Goal: Task Accomplishment & Management: Manage account settings

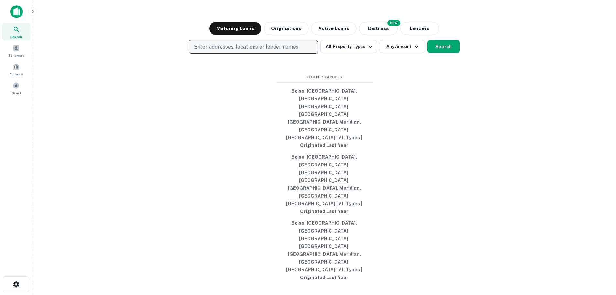
click at [199, 51] on p "Enter addresses, locations or lender names" at bounding box center [246, 47] width 104 height 8
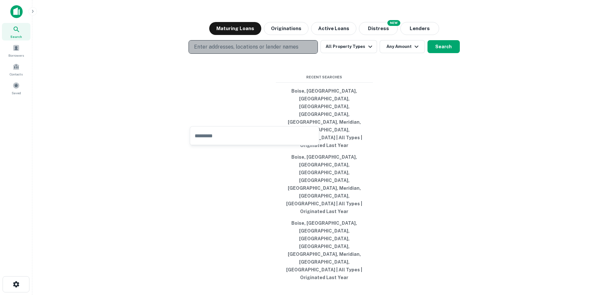
click at [222, 51] on p "Enter addresses, locations or lender names" at bounding box center [246, 47] width 104 height 8
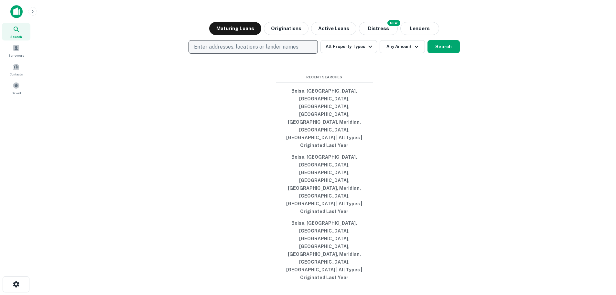
click at [229, 51] on p "Enter addresses, locations or lender names" at bounding box center [246, 47] width 104 height 8
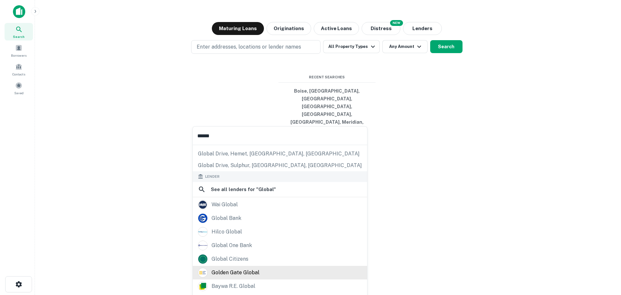
scroll to position [92, 0]
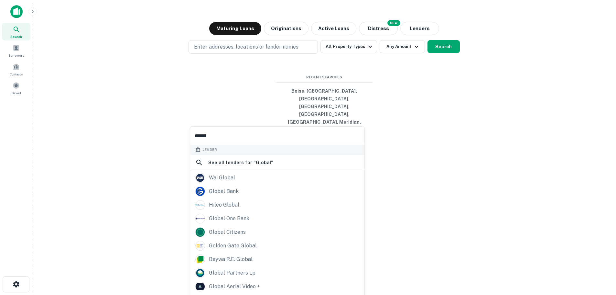
type input "******"
click at [86, 224] on div "Search lenders & loans, faster. Maturing Loans Originations Active Loans NEW Di…" at bounding box center [324, 163] width 573 height 295
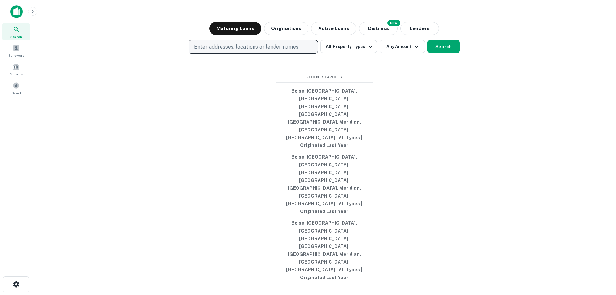
click at [250, 51] on p "Enter addresses, locations or lender names" at bounding box center [246, 47] width 104 height 8
type input "*"
type input "**********"
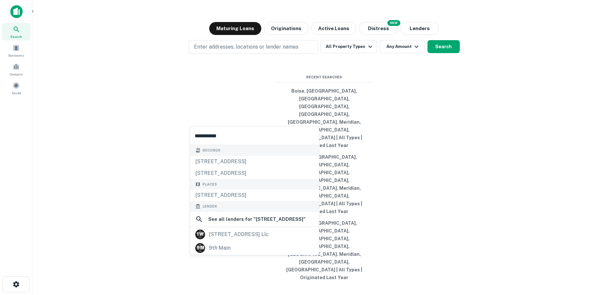
drag, startPoint x: 242, startPoint y: 128, endPoint x: 184, endPoint y: 130, distance: 58.3
click at [184, 130] on body "**********" at bounding box center [308, 147] width 616 height 295
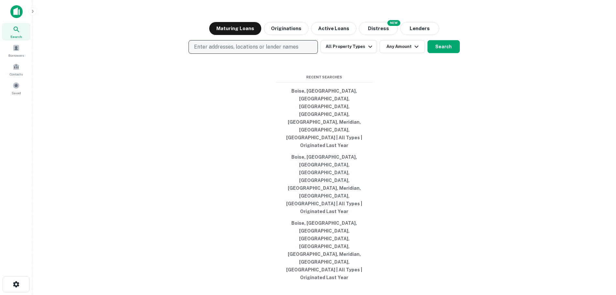
click at [194, 54] on button "Enter addresses, locations or lender names" at bounding box center [253, 47] width 129 height 14
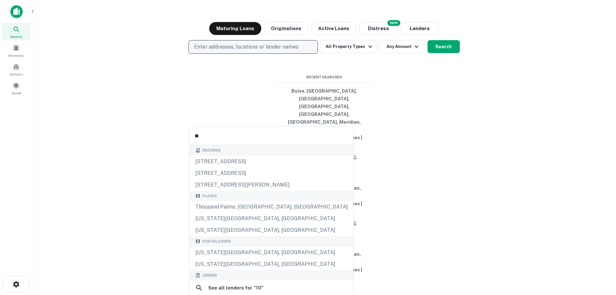
type input "*"
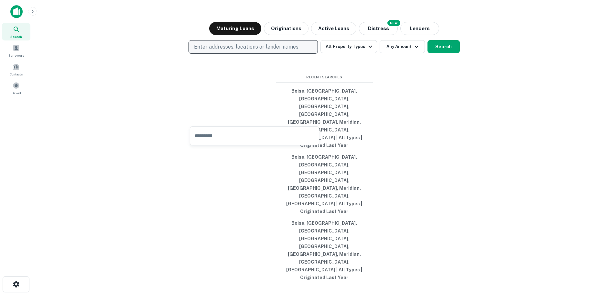
click at [220, 54] on button "Enter addresses, locations or lender names" at bounding box center [253, 47] width 129 height 14
click at [224, 51] on p "Enter addresses, locations or lender names" at bounding box center [246, 47] width 104 height 8
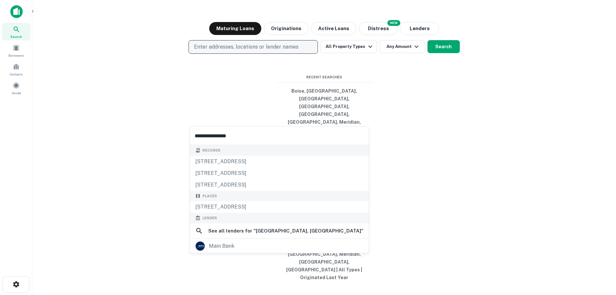
type input "**********"
click at [222, 51] on p "Enter addresses, locations or lender names" at bounding box center [246, 47] width 104 height 8
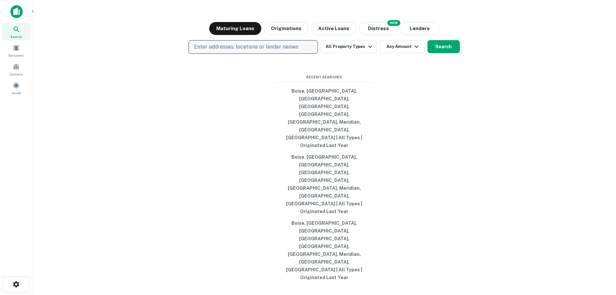
click at [233, 51] on p "Enter addresses, locations or lender names" at bounding box center [246, 47] width 104 height 8
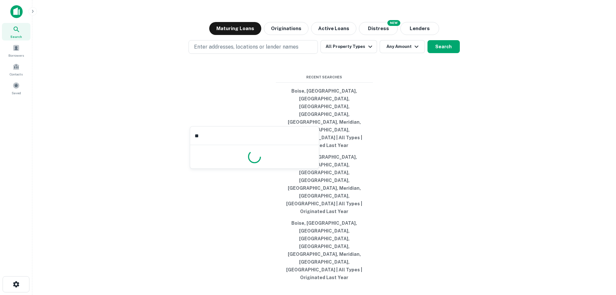
type input "*"
type input "**********"
click at [232, 164] on div "1019 W Main St, Boise, ID, USA" at bounding box center [254, 162] width 129 height 12
click at [449, 53] on button "Search" at bounding box center [444, 46] width 32 height 13
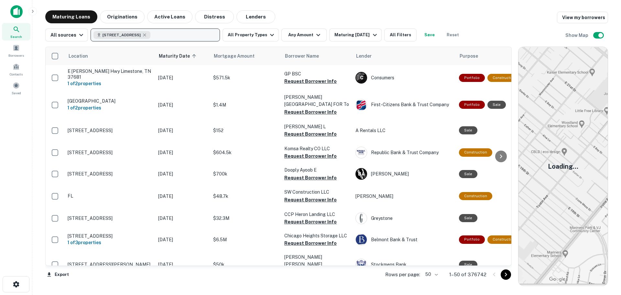
drag, startPoint x: 74, startPoint y: 15, endPoint x: 107, endPoint y: 33, distance: 38.2
click at [74, 15] on button "Maturing Loans" at bounding box center [71, 16] width 52 height 13
click at [454, 36] on button "Reset" at bounding box center [452, 34] width 21 height 13
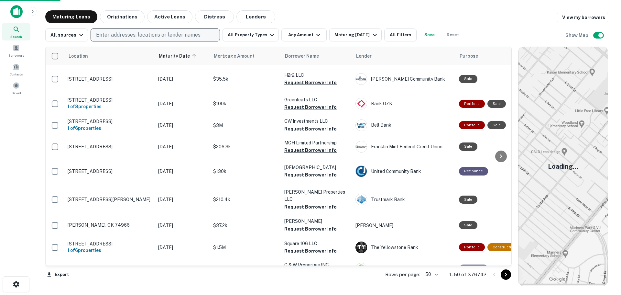
click at [154, 33] on p "Enter addresses, locations or lender names" at bounding box center [148, 35] width 104 height 8
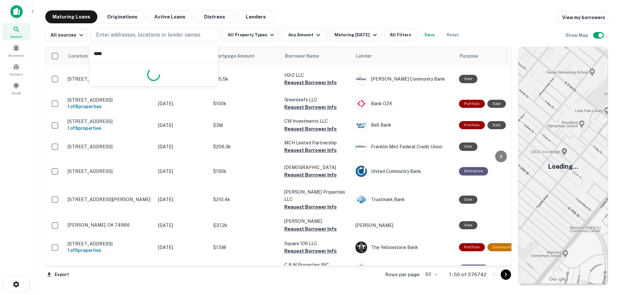
type input "*****"
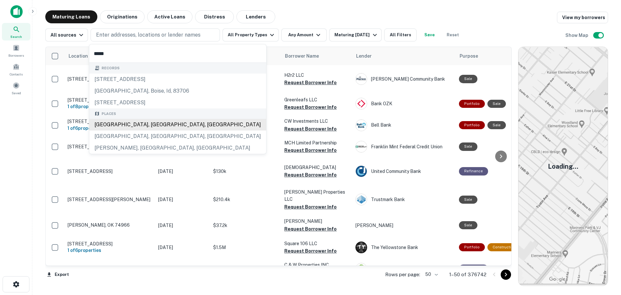
click at [128, 123] on div "[GEOGRAPHIC_DATA], [GEOGRAPHIC_DATA], [GEOGRAPHIC_DATA]" at bounding box center [177, 125] width 177 height 12
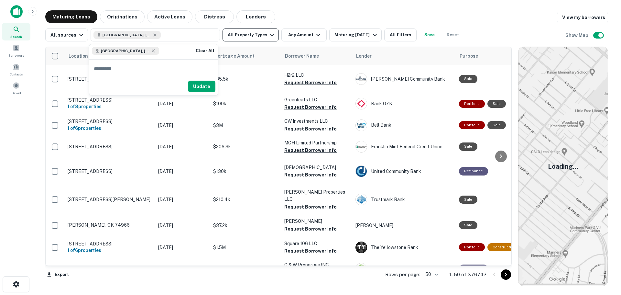
click at [270, 34] on icon "button" at bounding box center [272, 35] width 4 height 2
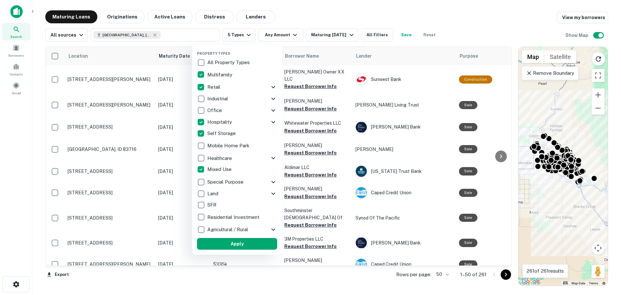
click at [286, 35] on div at bounding box center [310, 147] width 621 height 295
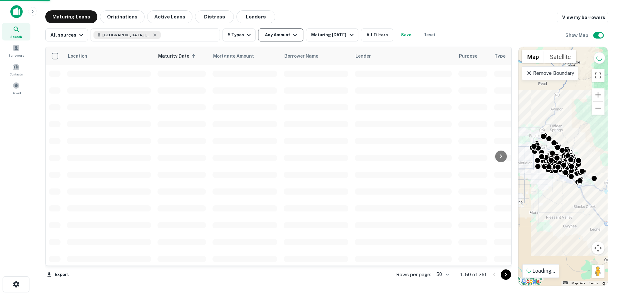
click at [295, 36] on div at bounding box center [310, 147] width 621 height 295
click at [291, 35] on icon "button" at bounding box center [295, 35] width 8 height 8
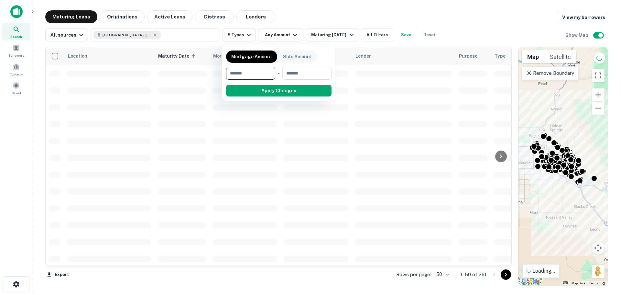
click at [292, 35] on div at bounding box center [310, 147] width 621 height 295
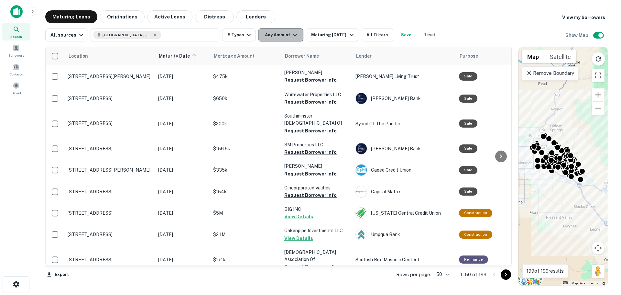
click at [288, 32] on button "Any Amount" at bounding box center [280, 34] width 45 height 13
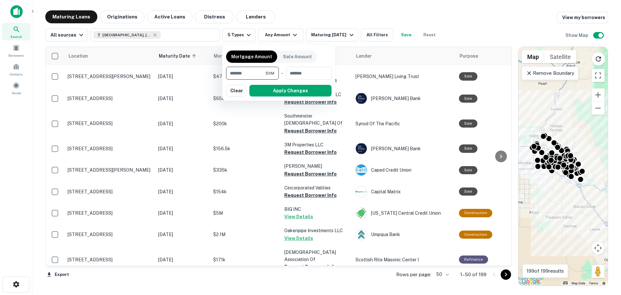
type input "*******"
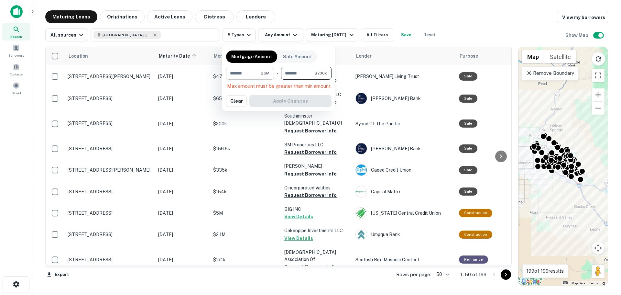
type input "*******"
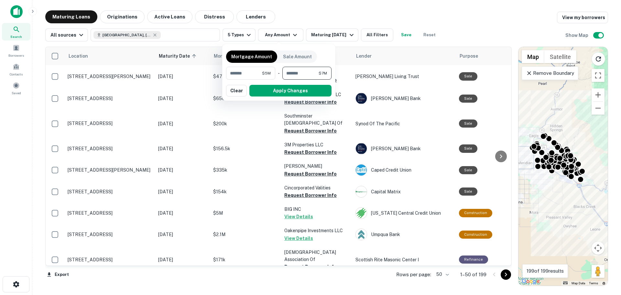
click at [435, 14] on div at bounding box center [310, 147] width 621 height 295
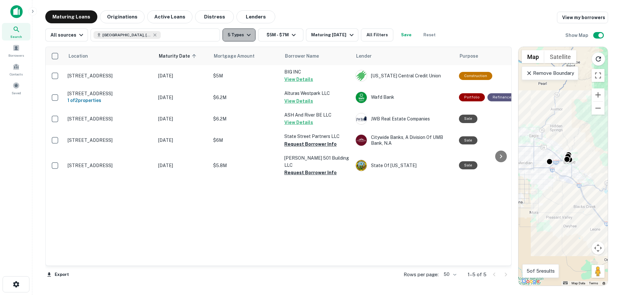
click at [245, 33] on icon "button" at bounding box center [249, 35] width 8 height 8
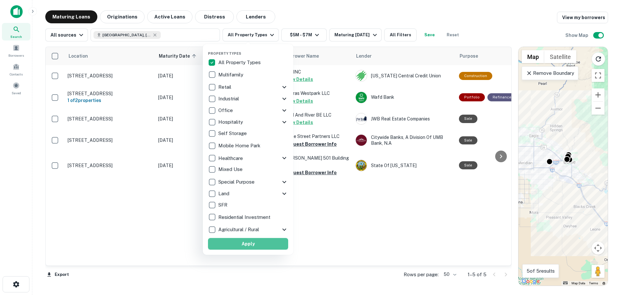
click at [260, 244] on button "Apply" at bounding box center [248, 244] width 80 height 12
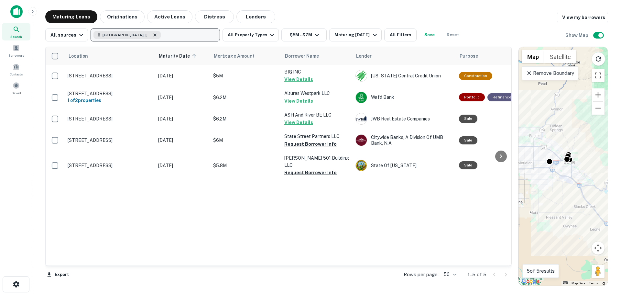
click at [152, 33] on icon "button" at bounding box center [154, 34] width 5 height 5
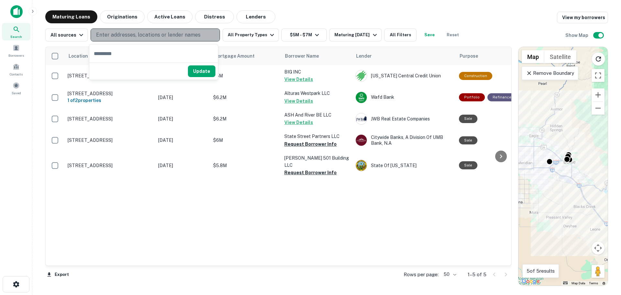
click at [126, 34] on p "Enter addresses, locations or lender names" at bounding box center [148, 35] width 104 height 8
click at [132, 35] on p "Enter addresses, locations or lender names" at bounding box center [148, 35] width 104 height 8
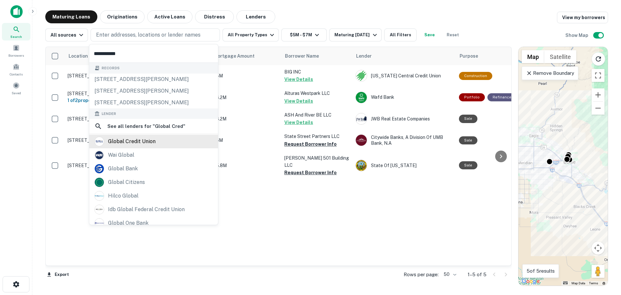
type input "**********"
click at [135, 144] on div "global credit union" at bounding box center [132, 141] width 48 height 10
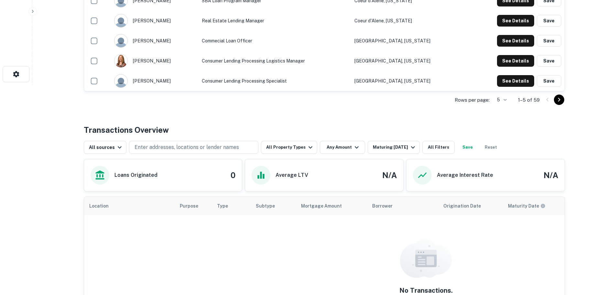
scroll to position [226, 0]
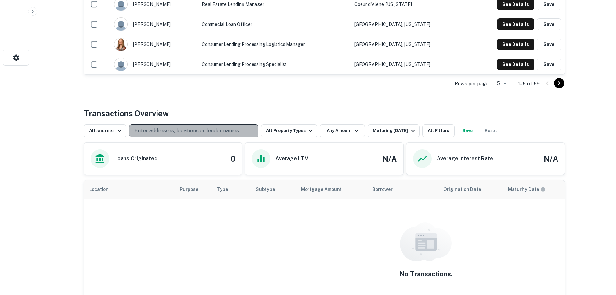
click at [157, 130] on p "Enter addresses, locations or lender names" at bounding box center [187, 131] width 104 height 8
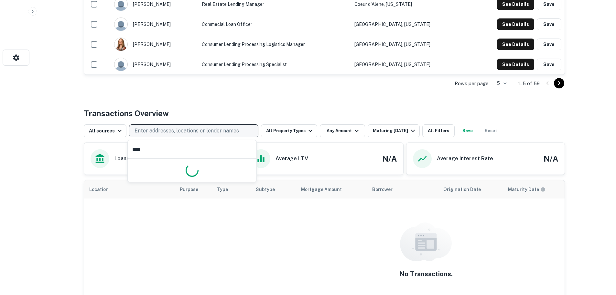
type input "*****"
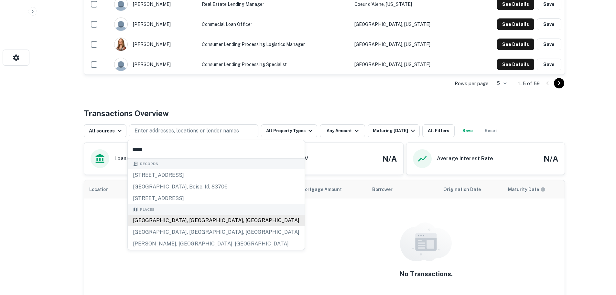
click at [148, 215] on div "[GEOGRAPHIC_DATA], [GEOGRAPHIC_DATA], [GEOGRAPHIC_DATA]" at bounding box center [216, 220] width 177 height 12
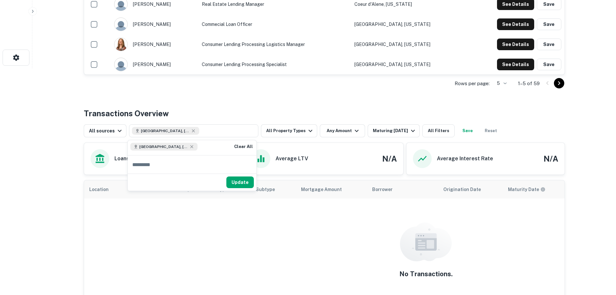
click at [283, 100] on div "Back to search Global Credit Union Description Global Credit Union is a communi…" at bounding box center [324, 82] width 497 height 597
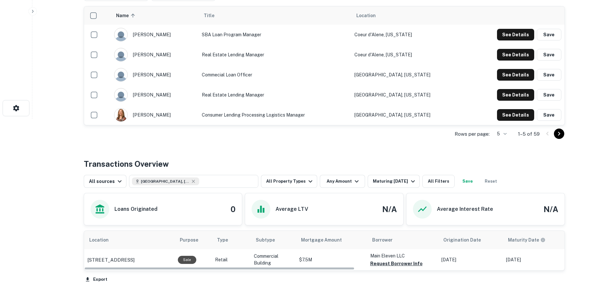
scroll to position [226, 0]
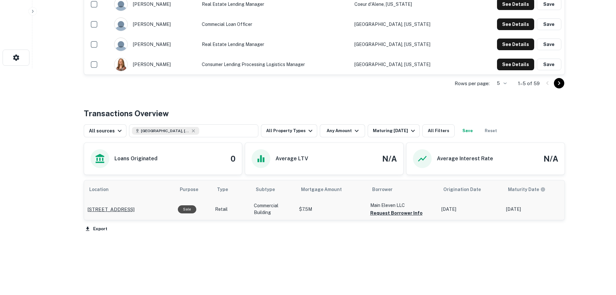
click at [132, 208] on p "1025 W Main St Boise, ID 83702" at bounding box center [110, 209] width 47 height 8
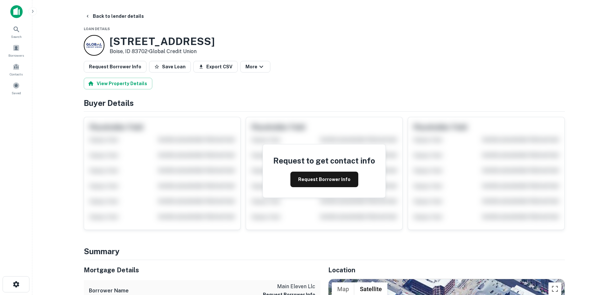
click at [345, 88] on div "View Property Details" at bounding box center [324, 84] width 481 height 12
click at [9, 15] on div at bounding box center [16, 14] width 32 height 18
click at [14, 13] on img at bounding box center [16, 11] width 12 height 13
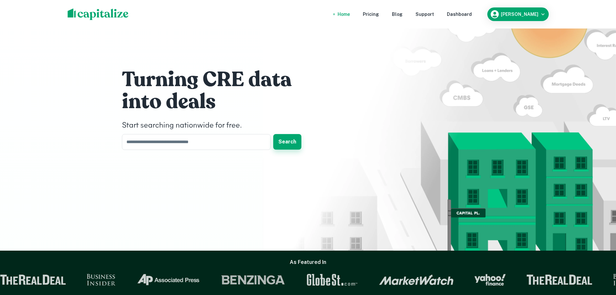
click at [282, 141] on button "Search" at bounding box center [287, 142] width 28 height 16
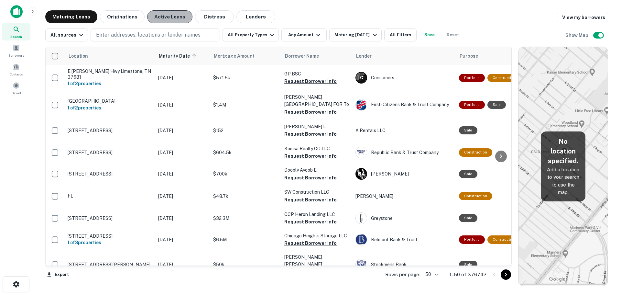
click at [170, 17] on button "Active Loans" at bounding box center [169, 16] width 45 height 13
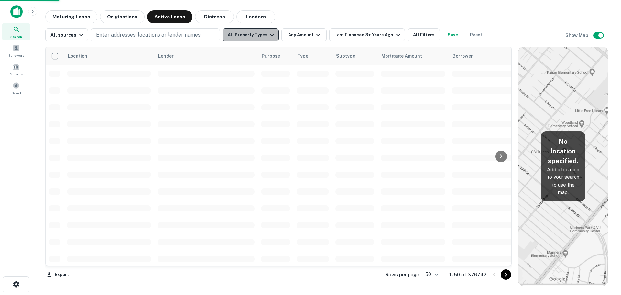
click at [268, 35] on icon "button" at bounding box center [272, 35] width 8 height 8
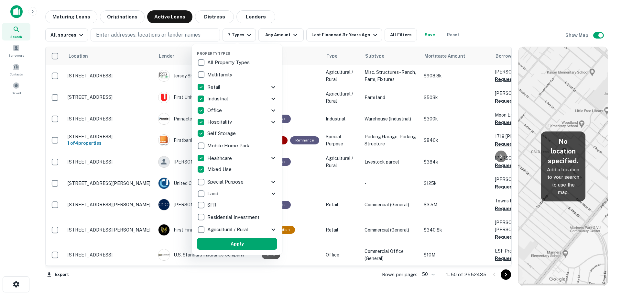
click at [284, 37] on div at bounding box center [310, 147] width 621 height 295
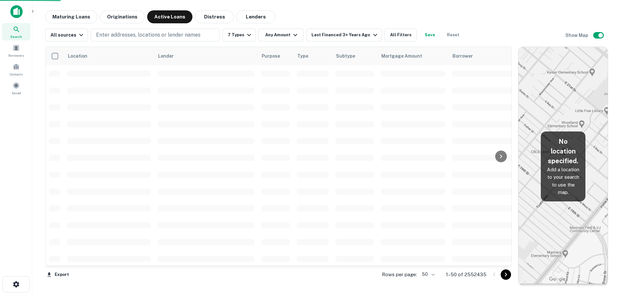
click at [291, 36] on div at bounding box center [310, 147] width 621 height 295
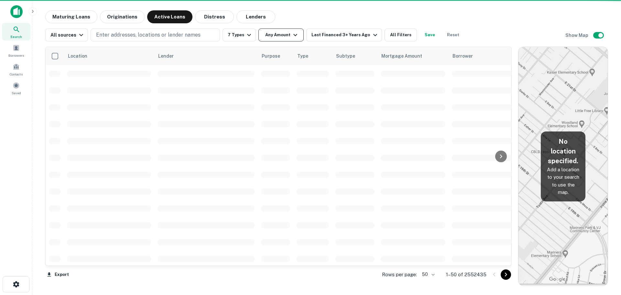
click at [293, 35] on icon "button" at bounding box center [295, 35] width 4 height 2
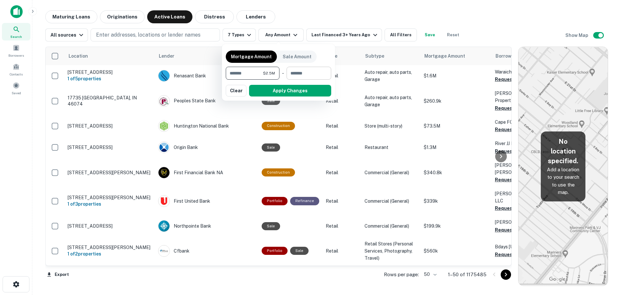
type input "*******"
click at [302, 73] on input "number" at bounding box center [307, 73] width 40 height 13
type input "********"
click at [281, 94] on button "Apply Changes" at bounding box center [290, 91] width 82 height 12
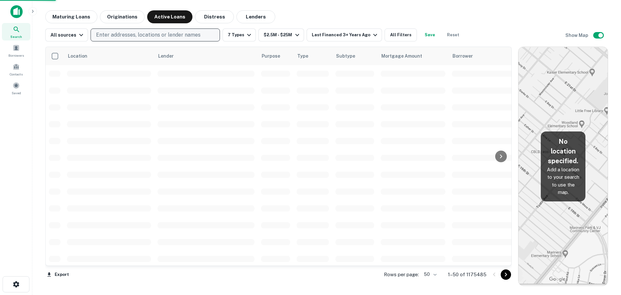
click at [163, 34] on p "Enter addresses, locations or lender names" at bounding box center [148, 35] width 104 height 8
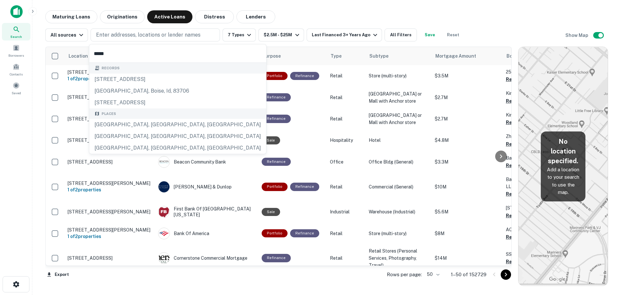
type input "*****"
click at [21, 30] on div "Search" at bounding box center [16, 31] width 28 height 17
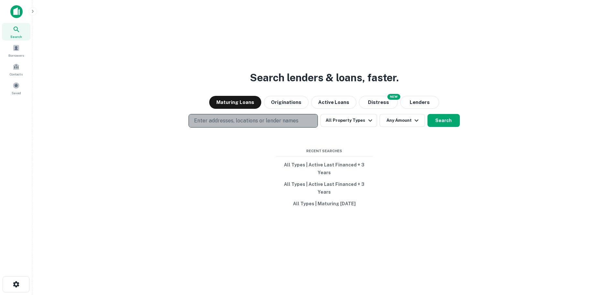
click at [229, 125] on p "Enter addresses, locations or lender names" at bounding box center [246, 121] width 104 height 8
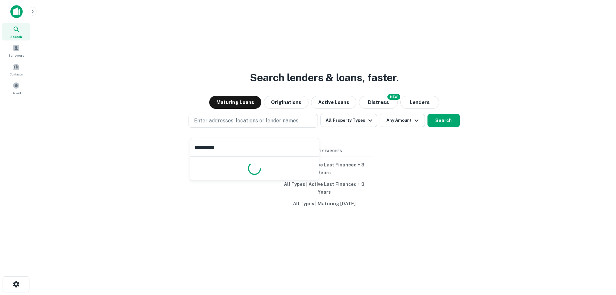
type input "**********"
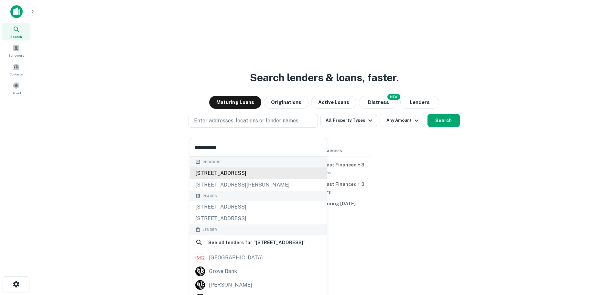
click at [209, 174] on div "[STREET_ADDRESS]" at bounding box center [258, 173] width 136 height 12
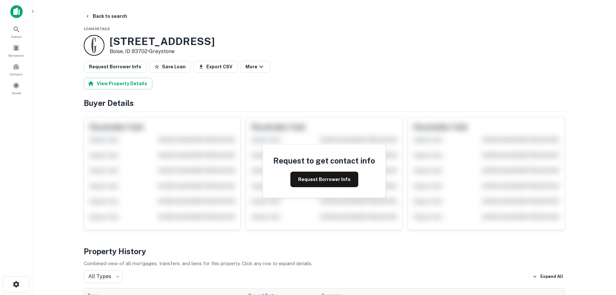
click at [35, 162] on main "Back to search Loan Details [STREET_ADDRESS] • Greystone Request Borrower Info …" at bounding box center [324, 147] width 584 height 295
click at [101, 15] on button "Back to search" at bounding box center [105, 16] width 47 height 12
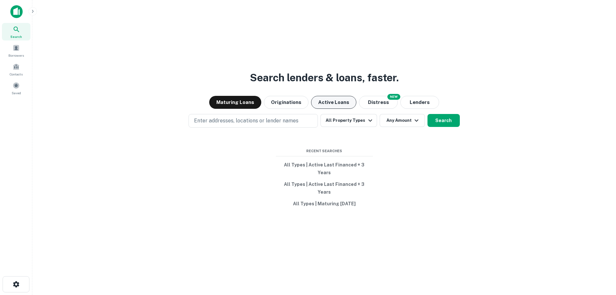
click at [330, 109] on button "Active Loans" at bounding box center [333, 102] width 45 height 13
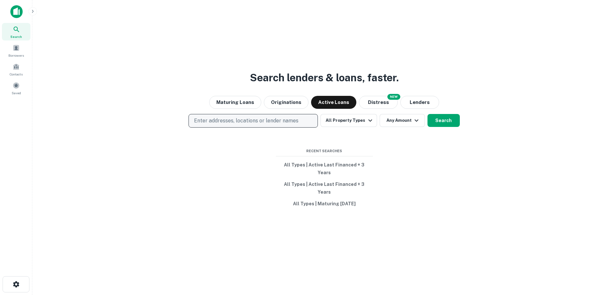
click at [228, 125] on p "Enter addresses, locations or lender names" at bounding box center [246, 121] width 104 height 8
type input "*****"
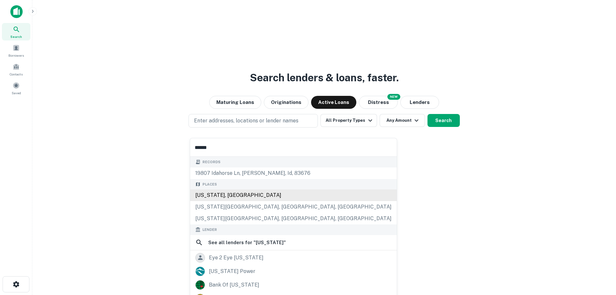
click at [223, 195] on div "[US_STATE], [GEOGRAPHIC_DATA]" at bounding box center [293, 195] width 207 height 12
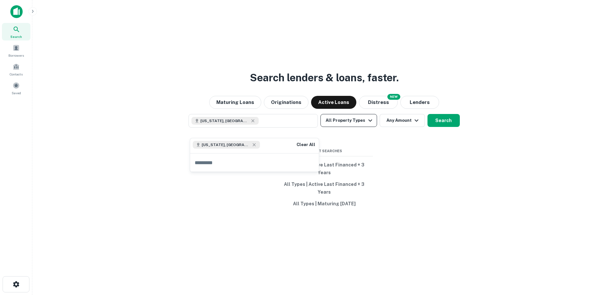
click at [359, 127] on button "All Property Types" at bounding box center [348, 120] width 56 height 13
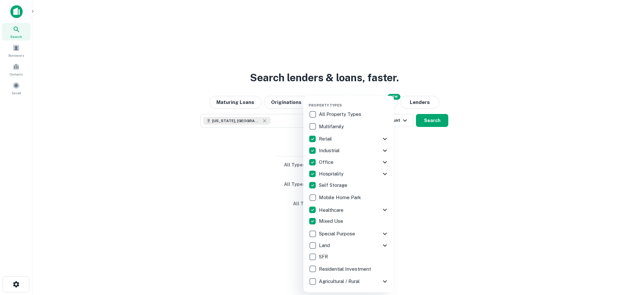
click at [431, 172] on div at bounding box center [310, 147] width 621 height 295
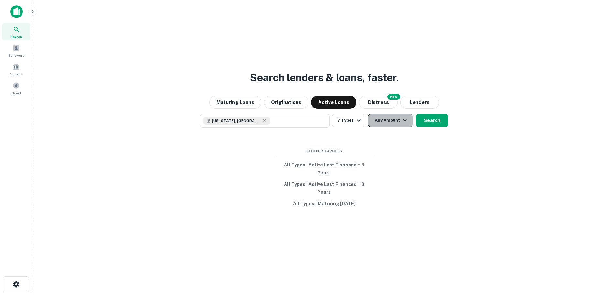
click at [391, 127] on button "Any Amount" at bounding box center [390, 120] width 45 height 13
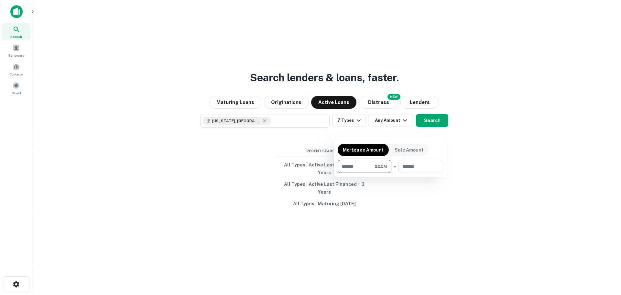
type input "*******"
type input "********"
click at [434, 126] on div at bounding box center [310, 147] width 621 height 295
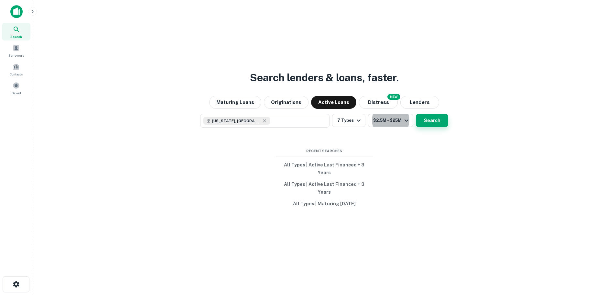
click at [435, 127] on button "Search" at bounding box center [432, 120] width 32 height 13
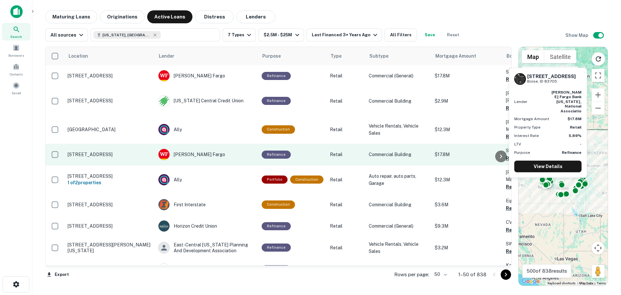
click at [92, 151] on td "[STREET_ADDRESS]" at bounding box center [109, 154] width 91 height 21
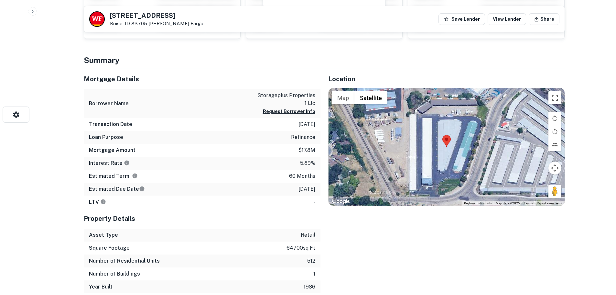
scroll to position [162, 0]
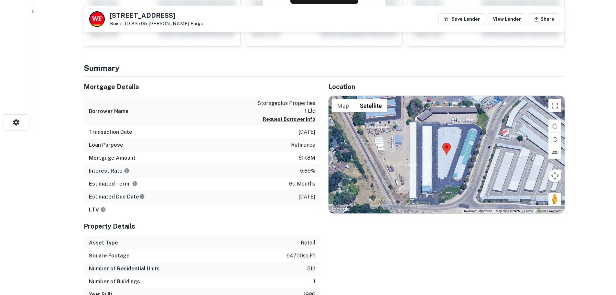
click at [414, 232] on div "Location ← Move left → Move right ↑ Move up ↓ Move down + Zoom in - Zoom out Ho…" at bounding box center [442, 189] width 244 height 224
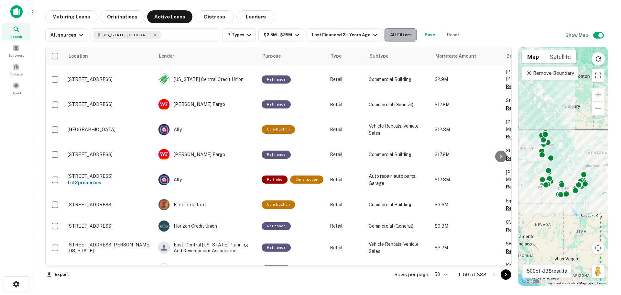
click at [386, 37] on button "All Filters" at bounding box center [400, 34] width 32 height 13
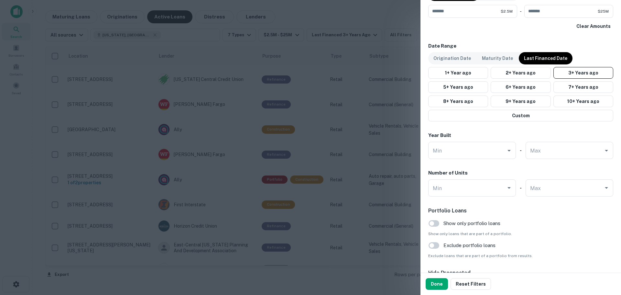
scroll to position [550, 0]
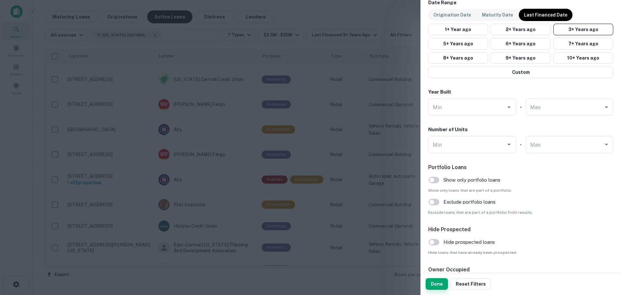
click at [432, 280] on button "Done" at bounding box center [437, 284] width 22 height 12
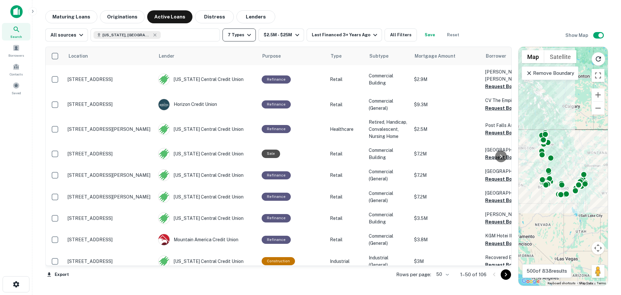
click at [245, 37] on icon "button" at bounding box center [249, 35] width 8 height 8
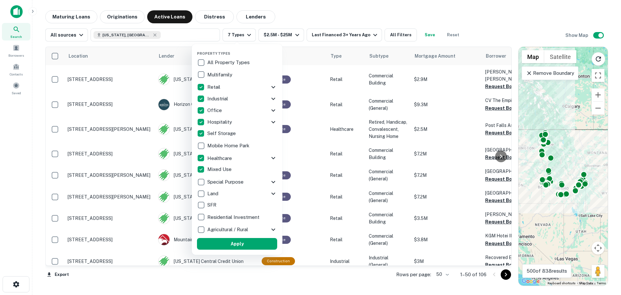
click at [327, 8] on div at bounding box center [310, 147] width 621 height 295
click at [295, 15] on div at bounding box center [310, 147] width 621 height 295
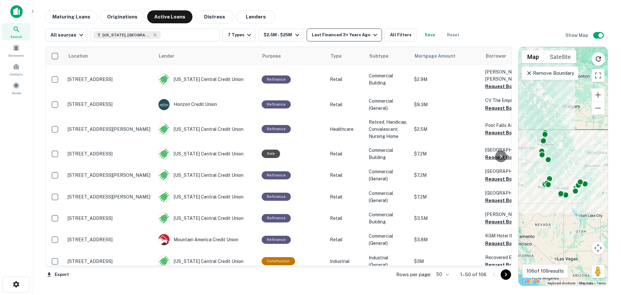
click at [373, 34] on icon "button" at bounding box center [375, 35] width 4 height 2
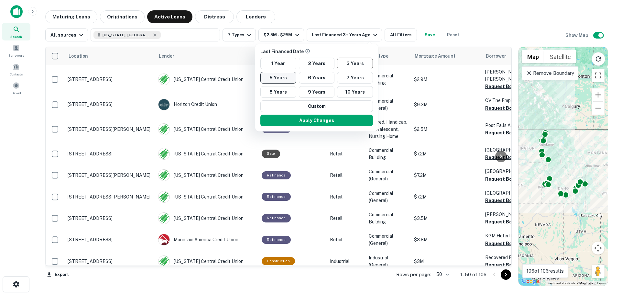
click at [280, 79] on button "5 Years" at bounding box center [278, 78] width 36 height 12
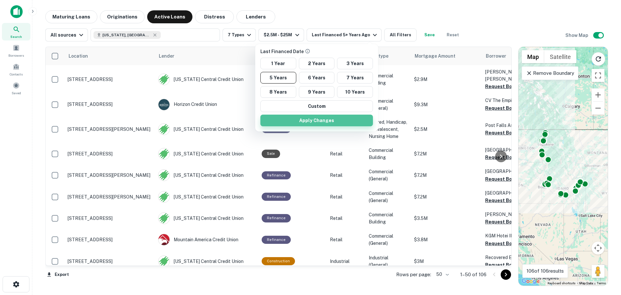
click at [321, 121] on button "Apply Changes" at bounding box center [316, 120] width 113 height 12
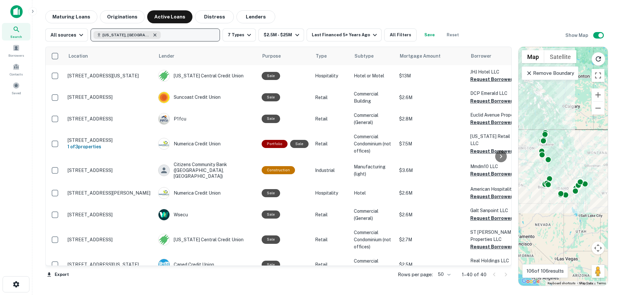
click at [152, 34] on icon "button" at bounding box center [154, 34] width 5 height 5
click at [133, 37] on p "Enter addresses, locations or lender names" at bounding box center [148, 35] width 104 height 8
click at [126, 36] on p "Enter addresses, locations or lender names" at bounding box center [148, 35] width 104 height 8
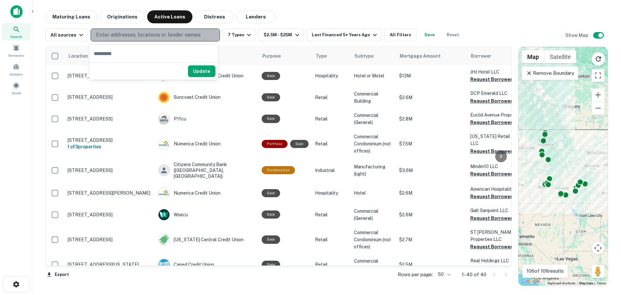
click at [116, 32] on p "Enter addresses, locations or lender names" at bounding box center [148, 35] width 104 height 8
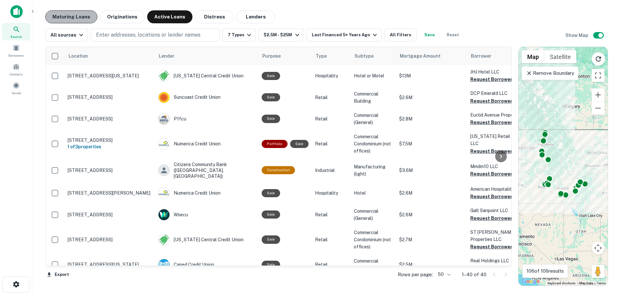
click at [71, 14] on button "Maturing Loans" at bounding box center [71, 16] width 52 height 13
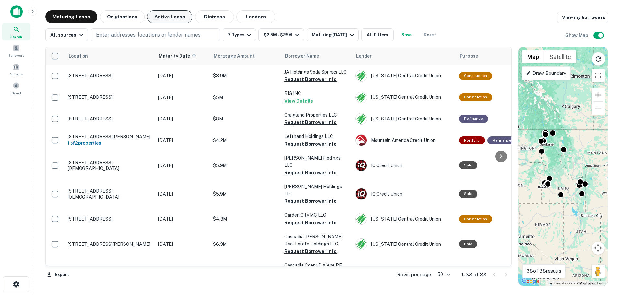
click at [165, 17] on button "Active Loans" at bounding box center [169, 16] width 45 height 13
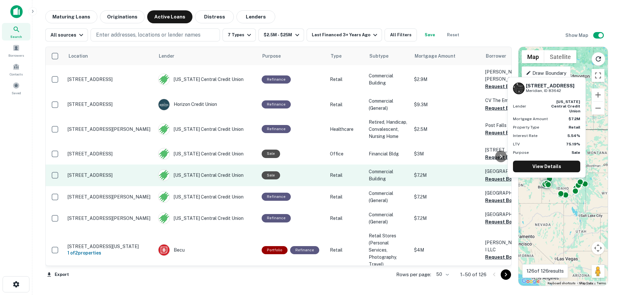
click at [119, 172] on p "2235 E Gala St Meridian, ID 83642" at bounding box center [110, 175] width 84 height 6
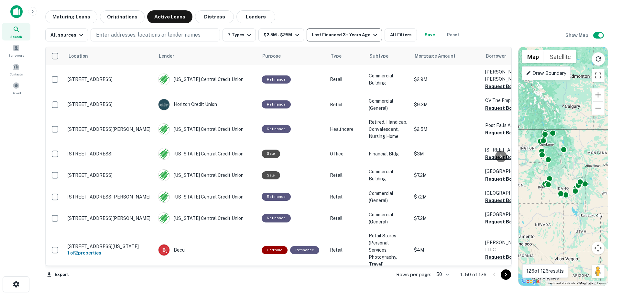
click at [371, 34] on icon "button" at bounding box center [375, 35] width 8 height 8
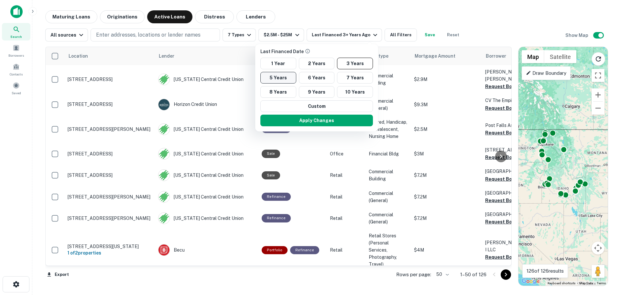
click at [282, 75] on button "5 Years" at bounding box center [278, 78] width 36 height 12
click at [315, 77] on button "6 Years" at bounding box center [317, 78] width 36 height 12
click at [312, 118] on button "Apply Changes" at bounding box center [316, 120] width 113 height 12
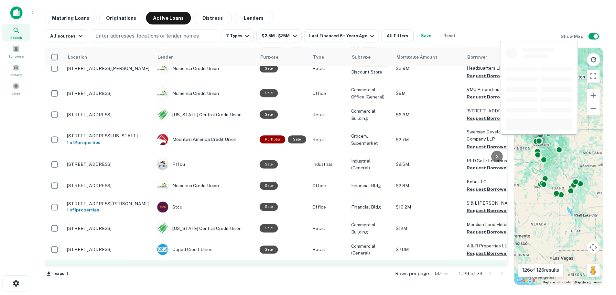
scroll to position [356, 0]
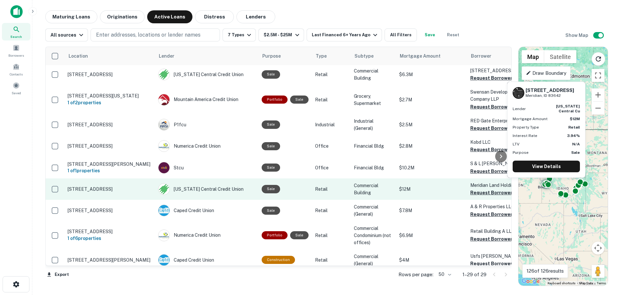
click at [104, 186] on p "1300 W Overland Rd Meridian, ID 83642" at bounding box center [110, 189] width 84 height 6
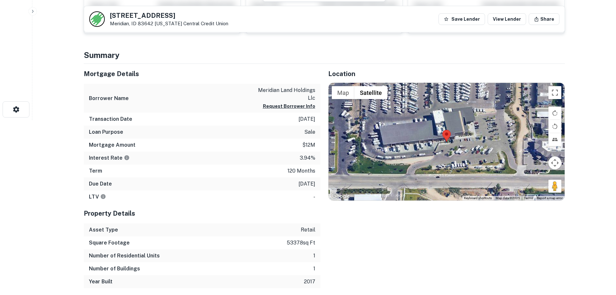
scroll to position [194, 0]
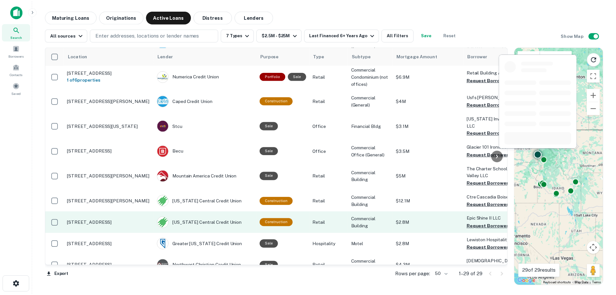
scroll to position [517, 0]
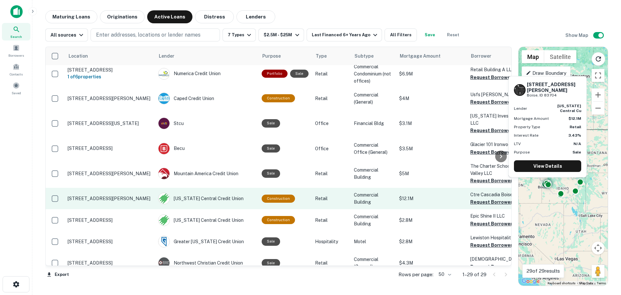
click at [122, 195] on p "6000 W Denton St Boise, ID 83704" at bounding box center [110, 198] width 84 height 6
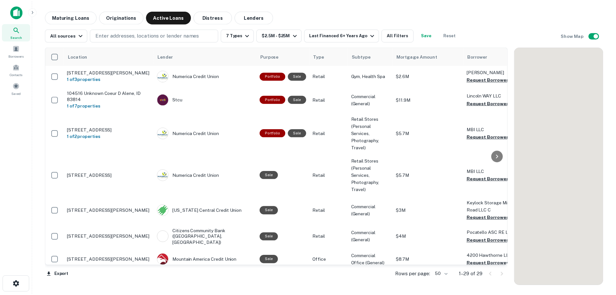
scroll to position [517, 0]
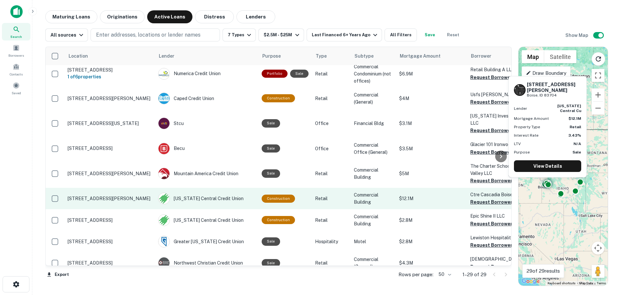
click at [98, 195] on p "6000 W Denton St Boise, ID 83704" at bounding box center [110, 198] width 84 height 6
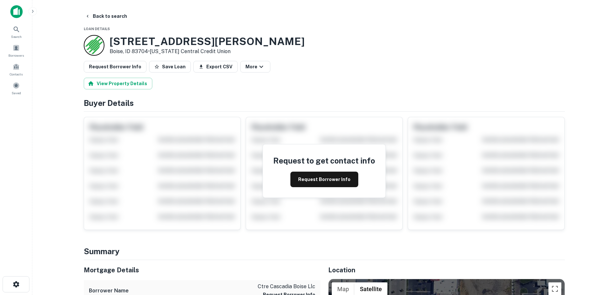
drag, startPoint x: 13, startPoint y: 8, endPoint x: 16, endPoint y: 11, distance: 3.9
click at [13, 8] on img at bounding box center [16, 11] width 12 height 13
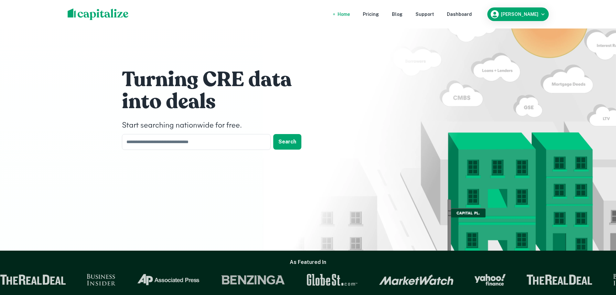
click at [470, 10] on nav "Home Pricing Blog Support Dashboard" at bounding box center [404, 14] width 155 height 14
click at [469, 13] on div "Dashboard" at bounding box center [459, 14] width 25 height 7
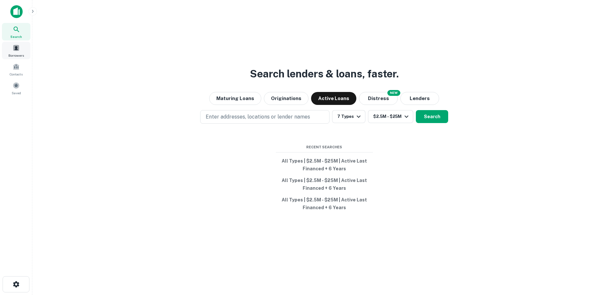
click at [14, 48] on span at bounding box center [16, 47] width 7 height 7
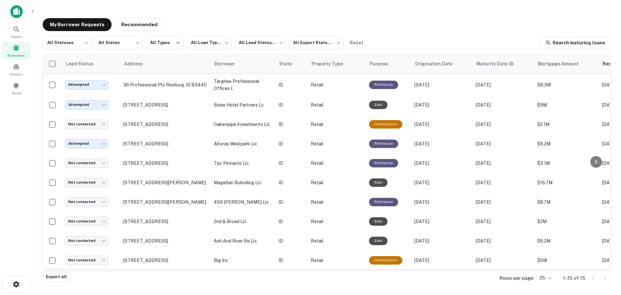
scroll to position [112, 0]
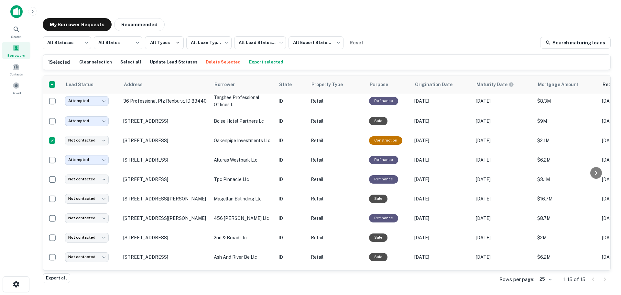
drag, startPoint x: 17, startPoint y: 161, endPoint x: 24, endPoint y: 159, distance: 7.0
click at [18, 160] on div "Search Borrowers Contacts Saved" at bounding box center [16, 137] width 32 height 275
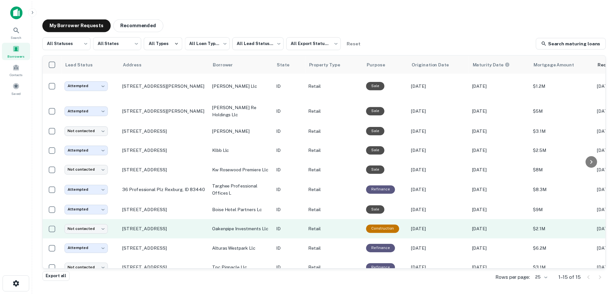
scroll to position [0, 0]
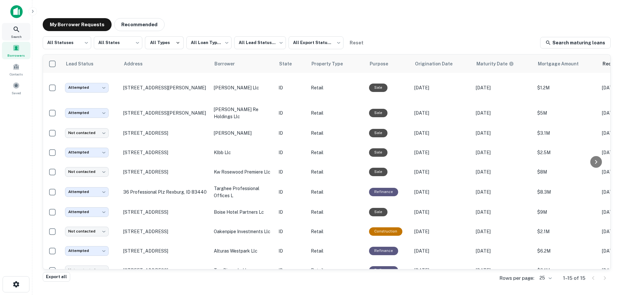
click at [15, 32] on icon at bounding box center [17, 30] width 8 height 8
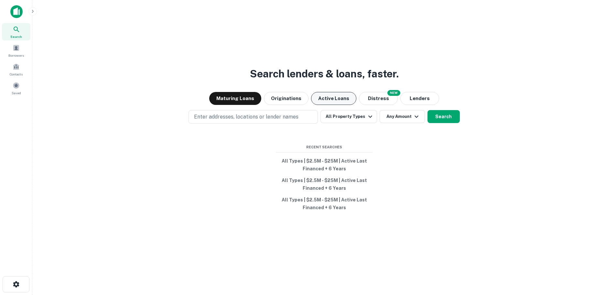
click at [335, 103] on button "Active Loans" at bounding box center [333, 98] width 45 height 13
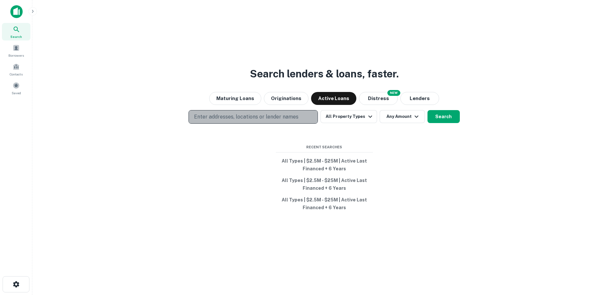
click at [230, 116] on p "Enter addresses, locations or lender names" at bounding box center [246, 117] width 104 height 8
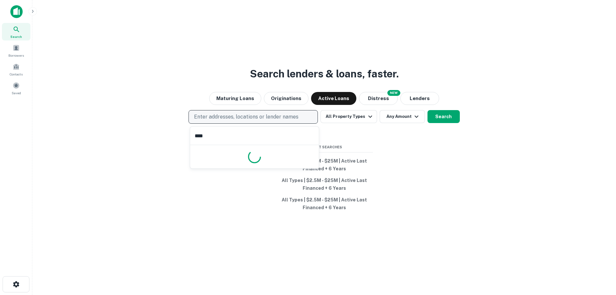
type input "*****"
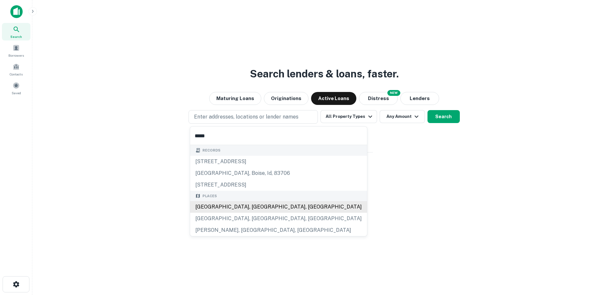
click at [215, 207] on div "[GEOGRAPHIC_DATA], [GEOGRAPHIC_DATA], [GEOGRAPHIC_DATA]" at bounding box center [278, 207] width 177 height 12
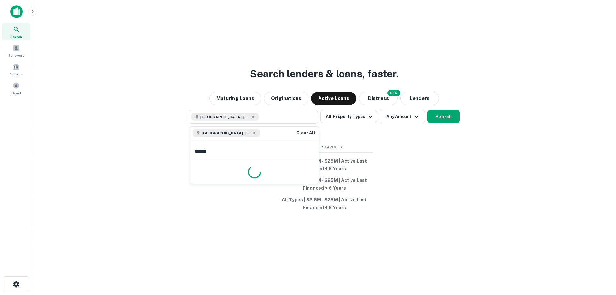
type input "*******"
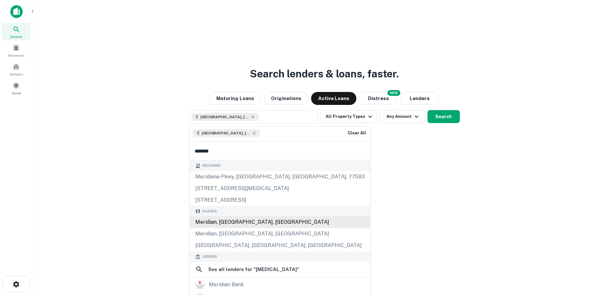
click at [228, 222] on div "Meridian, [GEOGRAPHIC_DATA], [GEOGRAPHIC_DATA]" at bounding box center [280, 222] width 180 height 12
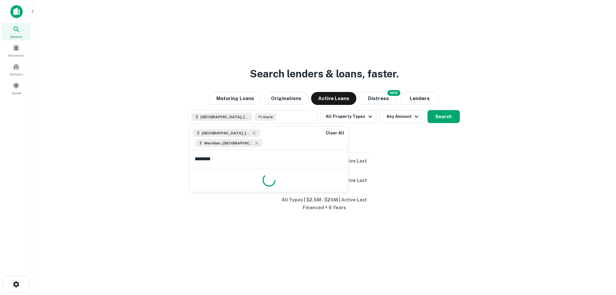
type input "*********"
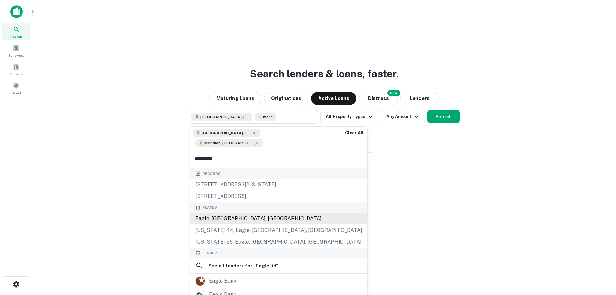
click at [232, 212] on div "Eagle, [GEOGRAPHIC_DATA], [GEOGRAPHIC_DATA]" at bounding box center [278, 218] width 177 height 12
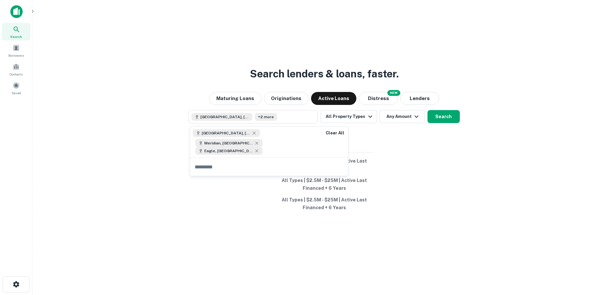
type input "*"
type input "****"
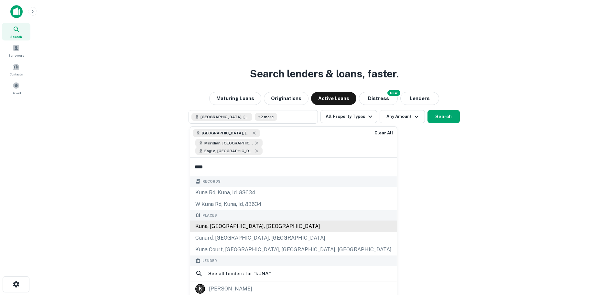
click at [227, 220] on div "Kuna, [GEOGRAPHIC_DATA], [GEOGRAPHIC_DATA]" at bounding box center [293, 226] width 207 height 12
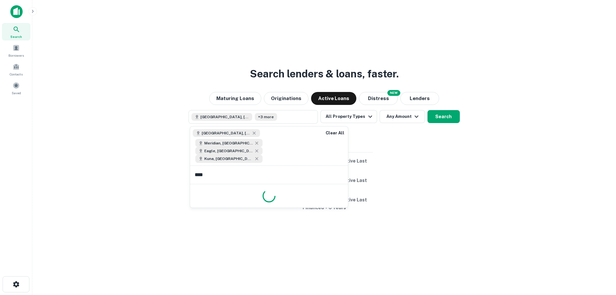
type input "*****"
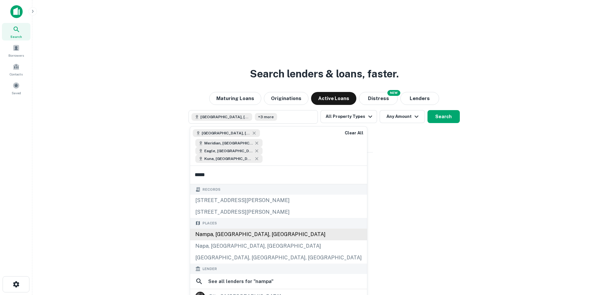
click at [244, 228] on div "Nampa, [GEOGRAPHIC_DATA], [GEOGRAPHIC_DATA]" at bounding box center [278, 234] width 177 height 12
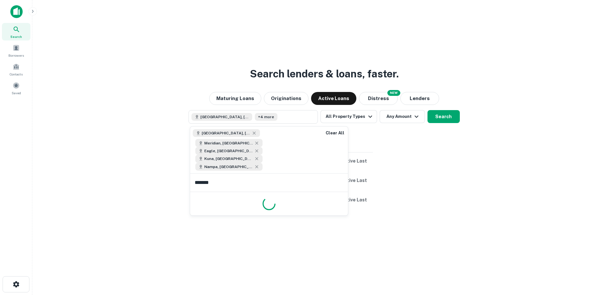
type input "********"
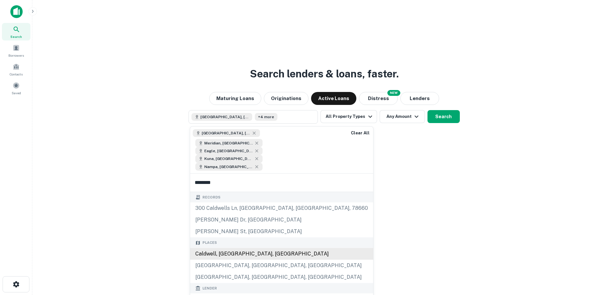
click at [233, 248] on div "Caldwell, [GEOGRAPHIC_DATA], [GEOGRAPHIC_DATA]" at bounding box center [281, 254] width 183 height 12
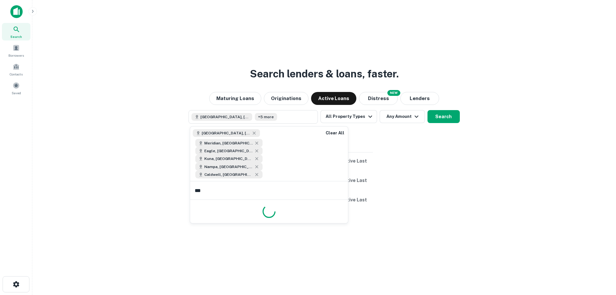
type input "****"
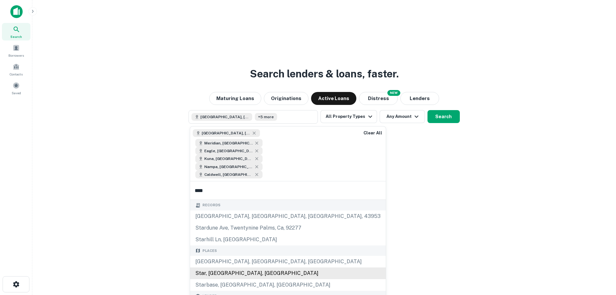
click at [226, 267] on div "Star, [GEOGRAPHIC_DATA], [GEOGRAPHIC_DATA]" at bounding box center [288, 273] width 196 height 12
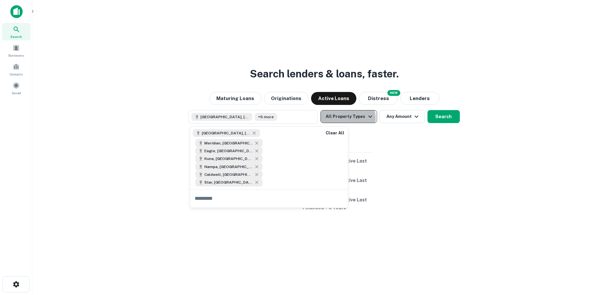
click at [347, 118] on button "All Property Types" at bounding box center [348, 116] width 56 height 13
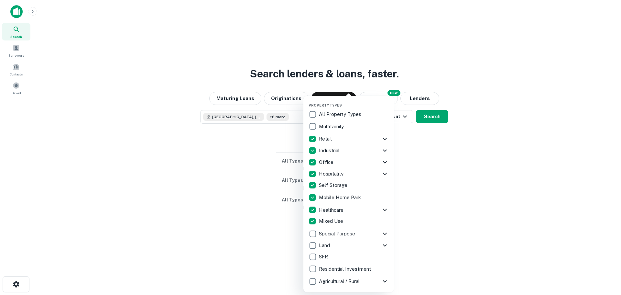
click at [424, 221] on div at bounding box center [310, 147] width 621 height 295
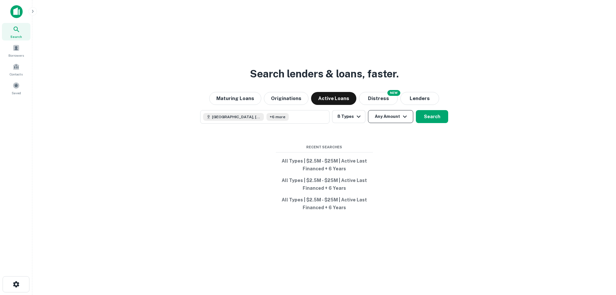
click at [376, 120] on button "Any Amount" at bounding box center [390, 116] width 45 height 13
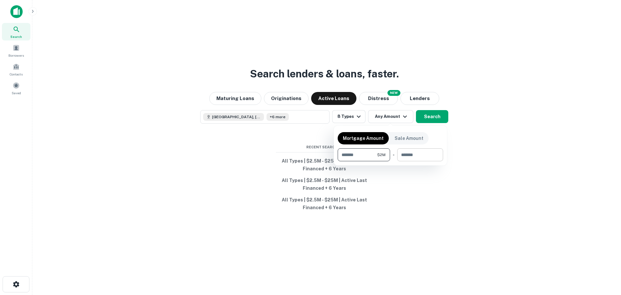
type input "*******"
click at [409, 155] on input "number" at bounding box center [417, 154] width 41 height 13
click at [430, 189] on div at bounding box center [310, 147] width 621 height 295
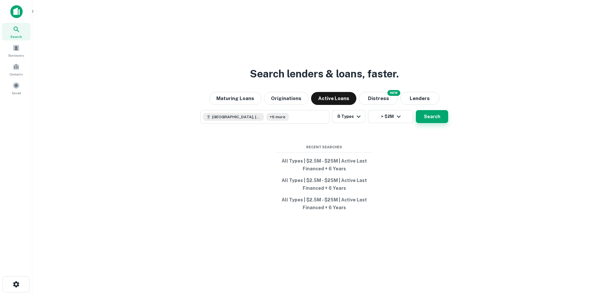
click at [423, 118] on button "Search" at bounding box center [432, 116] width 32 height 13
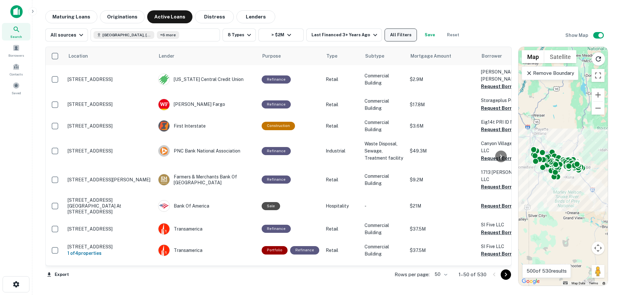
click at [401, 36] on button "All Filters" at bounding box center [400, 34] width 32 height 13
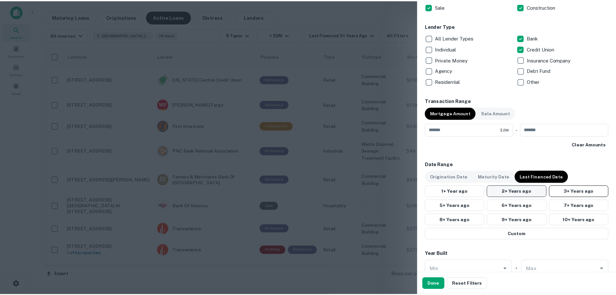
scroll to position [420, 0]
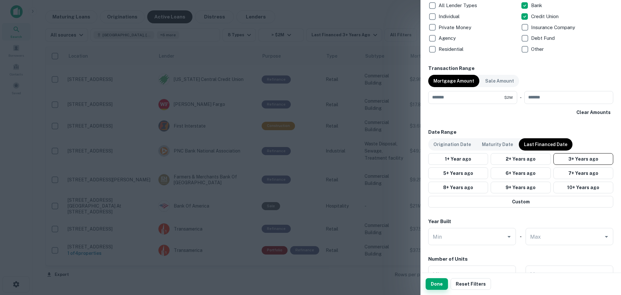
click at [440, 284] on button "Done" at bounding box center [437, 284] width 22 height 12
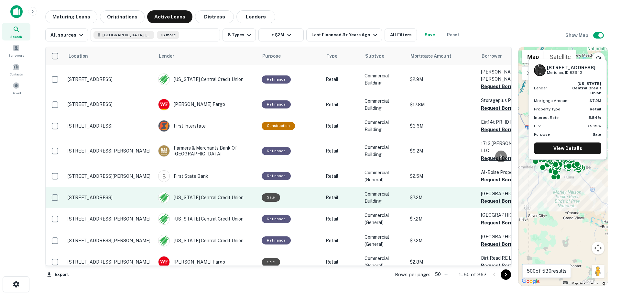
click at [114, 194] on p "[STREET_ADDRESS]" at bounding box center [110, 197] width 84 height 6
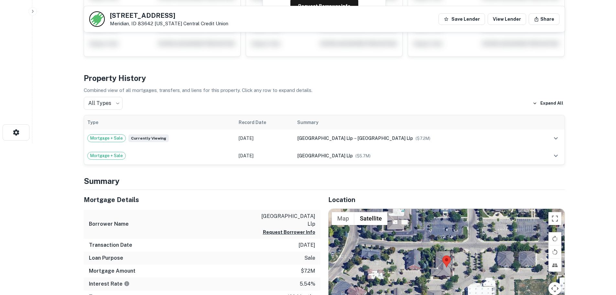
scroll to position [32, 0]
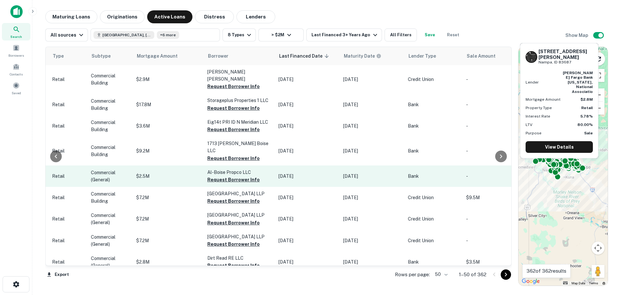
scroll to position [0, 271]
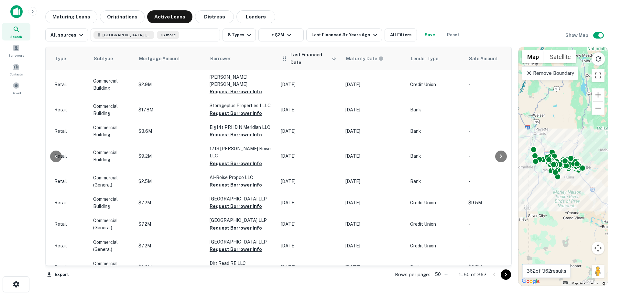
click at [298, 60] on span "Last Financed Date sorted descending" at bounding box center [314, 59] width 48 height 16
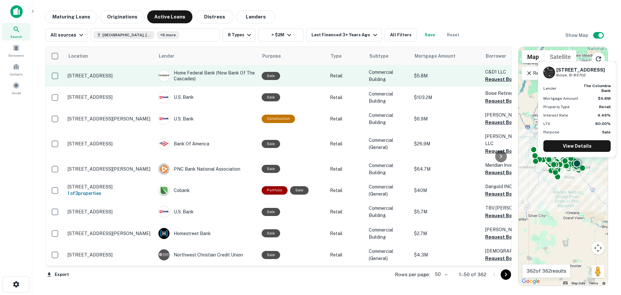
click at [78, 74] on p "403 S 11th St Boise, ID 83702" at bounding box center [110, 76] width 84 height 6
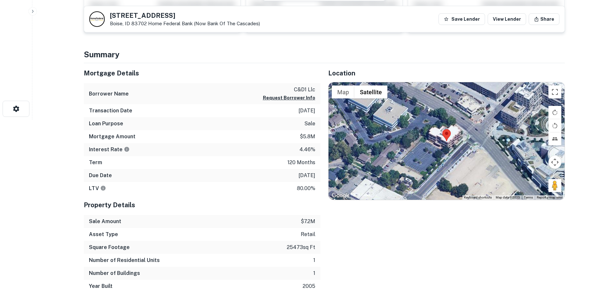
scroll to position [162, 0]
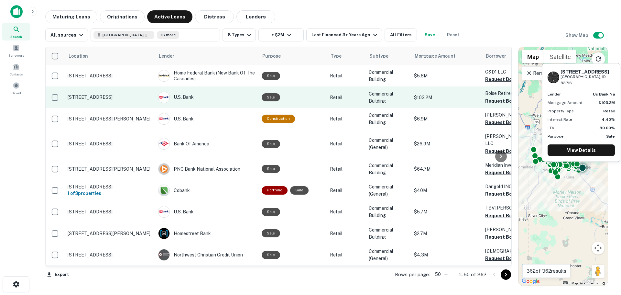
click at [105, 96] on p "5301 E Warm Springs Ave Boise, ID 83716" at bounding box center [110, 97] width 84 height 6
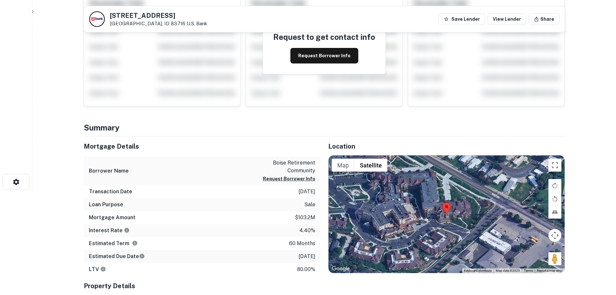
scroll to position [32, 0]
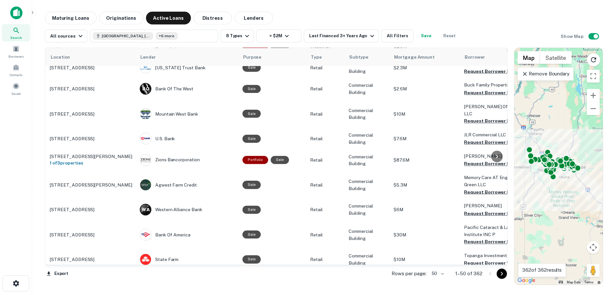
scroll to position [944, 0]
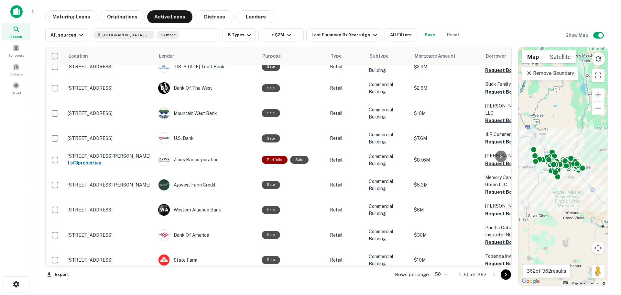
drag, startPoint x: 319, startPoint y: 263, endPoint x: 188, endPoint y: 259, distance: 131.3
click at [188, 270] on td "Banner Bank" at bounding box center [206, 280] width 103 height 21
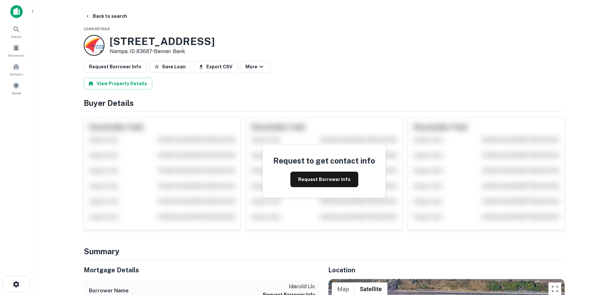
drag, startPoint x: 239, startPoint y: 44, endPoint x: 109, endPoint y: 41, distance: 129.7
click at [109, 41] on div "6198 Treasure Valley Way Nampa, ID 83687 • Banner Bank" at bounding box center [324, 45] width 481 height 21
copy h3 "6198 Treasure Valley Way"
click at [328, 176] on button "Request Borrower Info" at bounding box center [324, 179] width 68 height 16
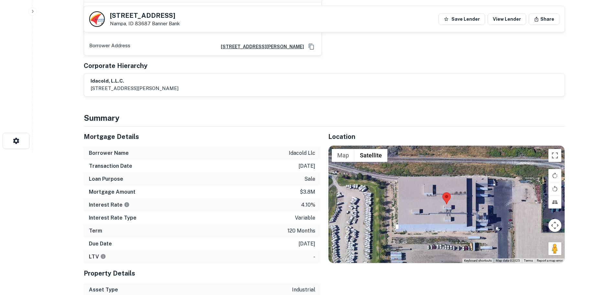
scroll to position [65, 0]
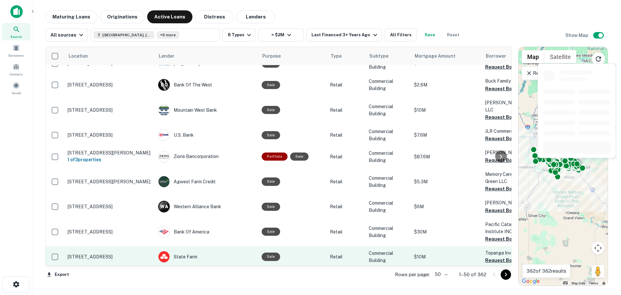
scroll to position [947, 0]
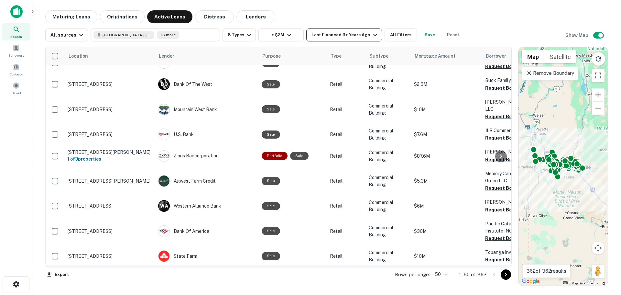
click at [338, 37] on div "Last Financed 3+ Years Ago" at bounding box center [344, 35] width 67 height 8
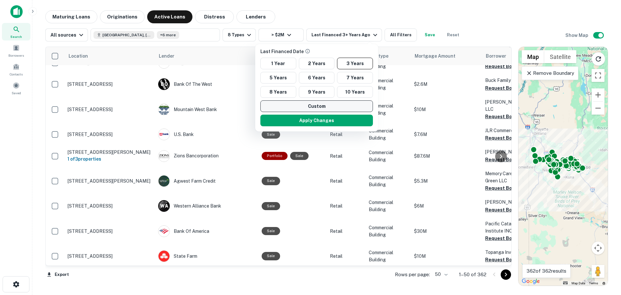
click at [316, 104] on button "Custom" at bounding box center [316, 106] width 113 height 12
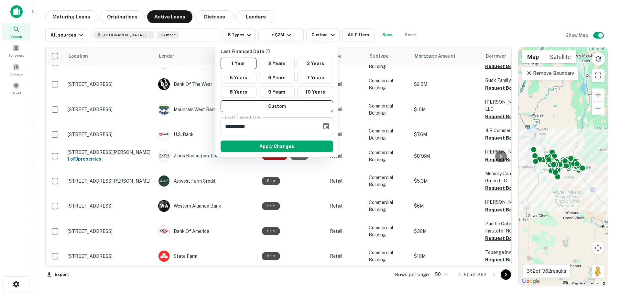
click at [264, 126] on input "**********" at bounding box center [269, 126] width 96 height 18
click at [255, 127] on input "**********" at bounding box center [269, 126] width 96 height 18
click at [236, 125] on input "**********" at bounding box center [269, 126] width 96 height 18
drag, startPoint x: 255, startPoint y: 125, endPoint x: 260, endPoint y: 126, distance: 4.5
click at [256, 126] on input "**********" at bounding box center [269, 126] width 96 height 18
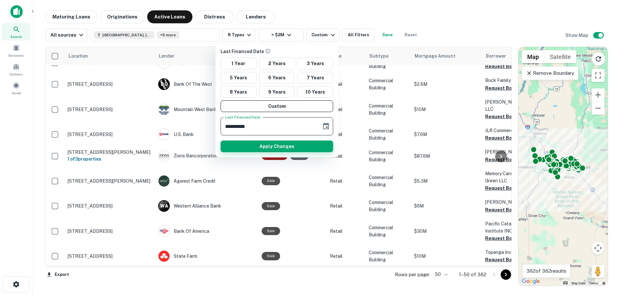
type input "**********"
drag, startPoint x: 266, startPoint y: 147, endPoint x: 290, endPoint y: 162, distance: 28.3
click at [266, 147] on button "Apply Changes" at bounding box center [277, 146] width 113 height 12
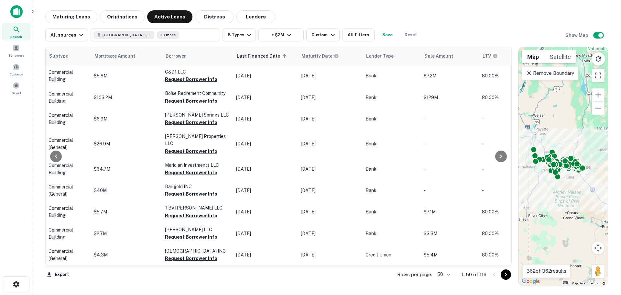
scroll to position [0, 317]
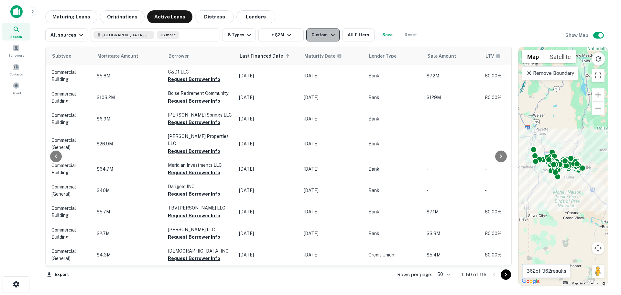
click at [329, 34] on icon "button" at bounding box center [333, 35] width 8 height 8
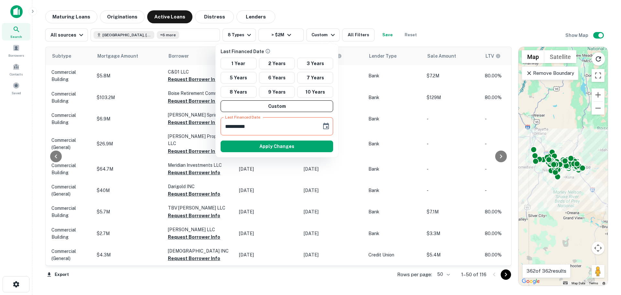
click at [276, 126] on input "**********" at bounding box center [269, 126] width 96 height 18
click at [264, 125] on input "**********" at bounding box center [269, 126] width 96 height 18
click at [250, 127] on input "**********" at bounding box center [269, 126] width 96 height 18
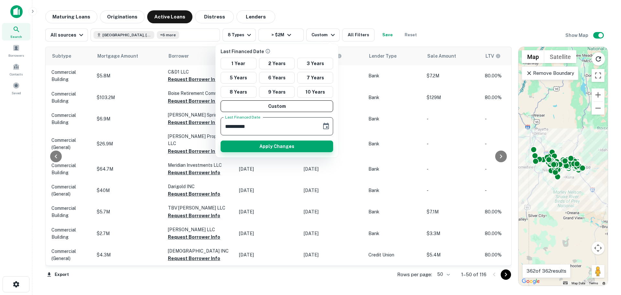
type input "**********"
click at [268, 145] on button "Apply Changes" at bounding box center [277, 146] width 113 height 12
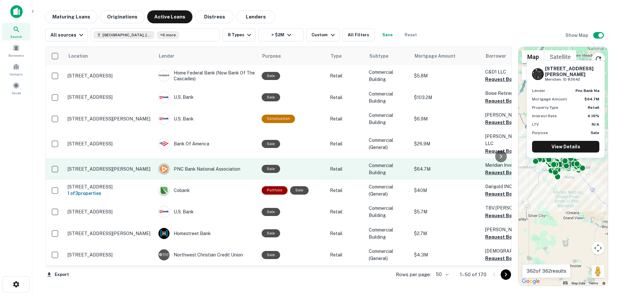
click at [113, 166] on p "420 W Franklin Rd Meridian, ID 83642" at bounding box center [110, 169] width 84 height 6
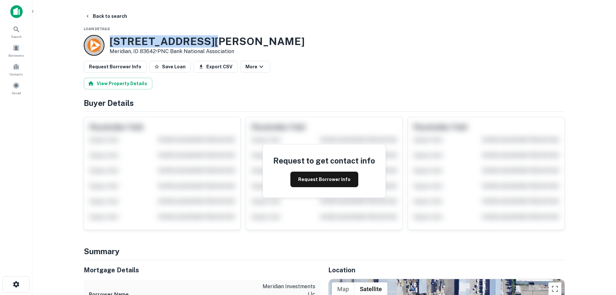
drag, startPoint x: 213, startPoint y: 41, endPoint x: 112, endPoint y: 44, distance: 101.3
click at [112, 44] on h3 "420 W Franklin Rd" at bounding box center [207, 41] width 195 height 12
copy h3 "420 W Franklin Rd"
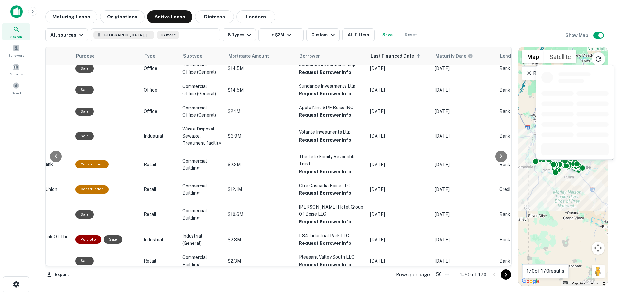
scroll to position [944, 186]
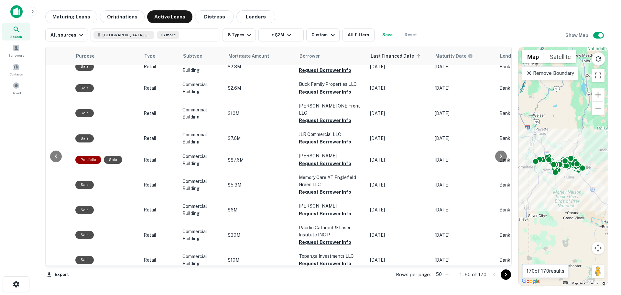
click at [505, 275] on icon "Go to next page" at bounding box center [506, 274] width 8 height 8
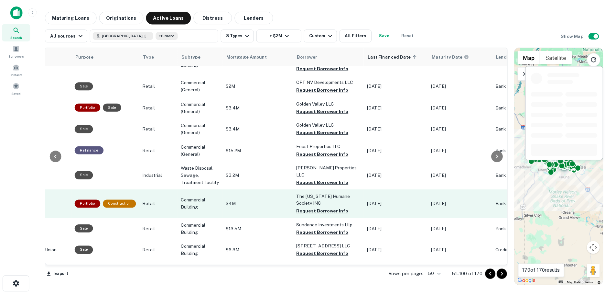
scroll to position [922, 186]
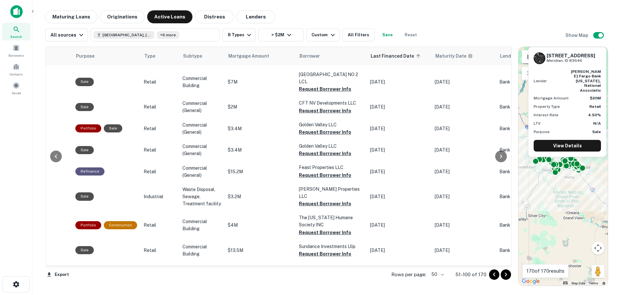
click at [140, 282] on td "Retail" at bounding box center [159, 292] width 39 height 21
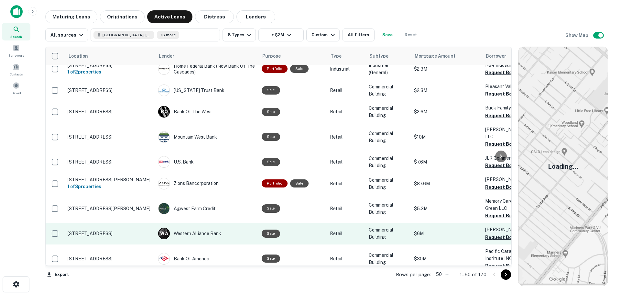
scroll to position [922, 0]
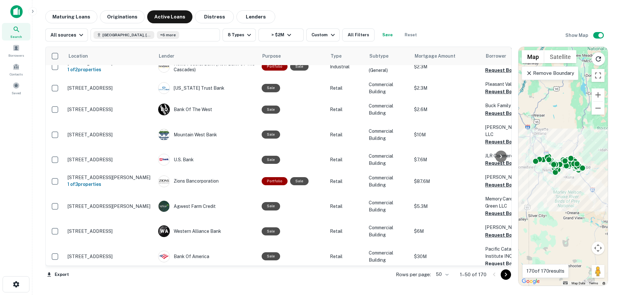
click at [446, 275] on body "Search Borrowers Contacts Saved Maturing Loans Originations Active Loans Distre…" at bounding box center [310, 147] width 621 height 295
click at [445, 284] on li "100" at bounding box center [442, 281] width 19 height 12
type input "***"
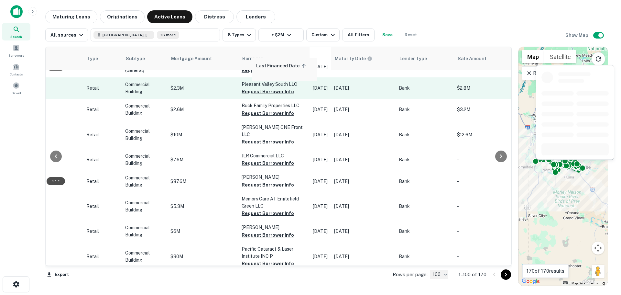
scroll to position [1127, 244]
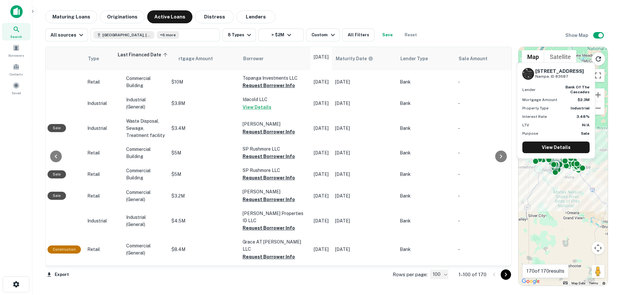
drag, startPoint x: 339, startPoint y: 55, endPoint x: 145, endPoint y: 54, distance: 194.4
click at [145, 55] on table "Location Lender Purpose Type Subtype Mortgage Amount Borrower Last Financed Dat…" at bounding box center [304, 108] width 1003 height 2376
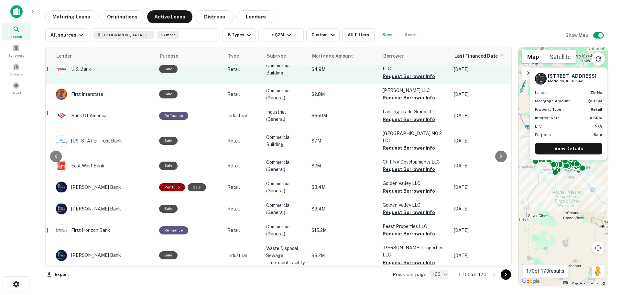
scroll to position [2061, 103]
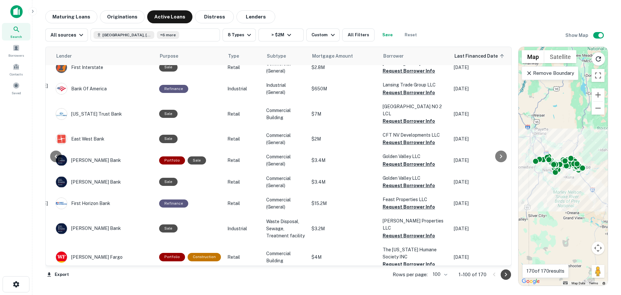
click at [502, 275] on icon "Go to next page" at bounding box center [506, 274] width 8 height 8
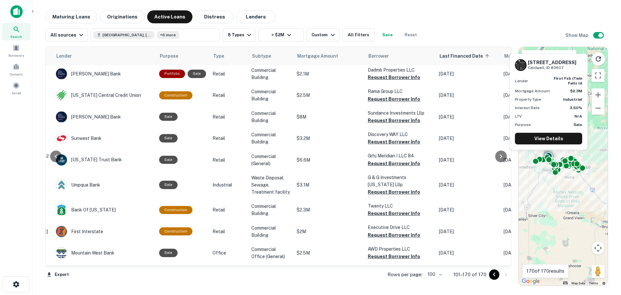
scroll to position [1122, 103]
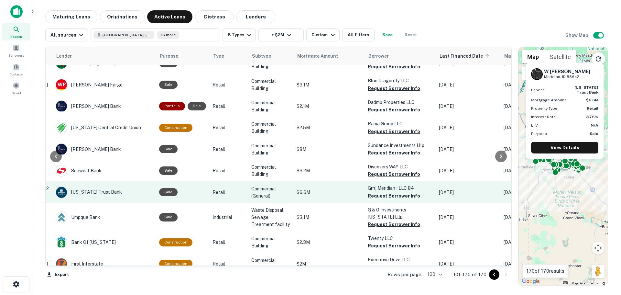
click at [117, 186] on div "[US_STATE] Trust Bank" at bounding box center [104, 192] width 97 height 12
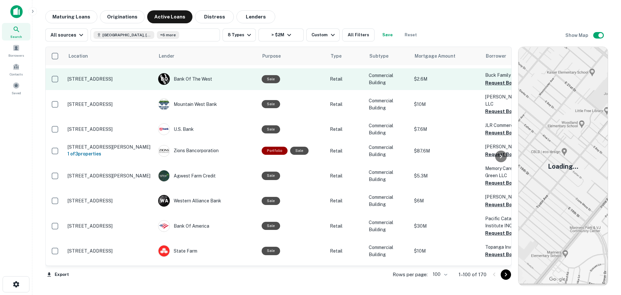
scroll to position [928, 0]
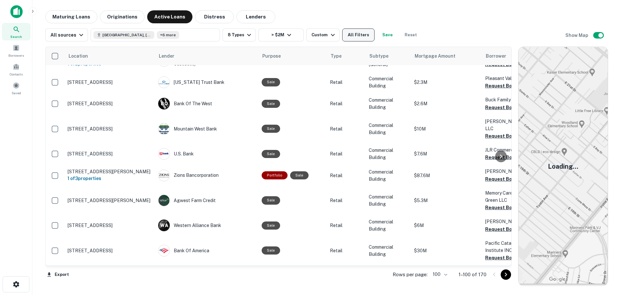
click at [347, 39] on button "All Filters" at bounding box center [358, 34] width 32 height 13
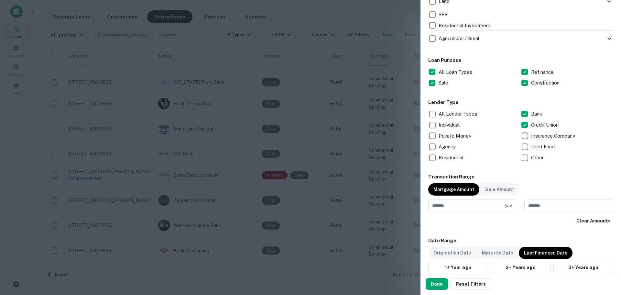
scroll to position [375, 0]
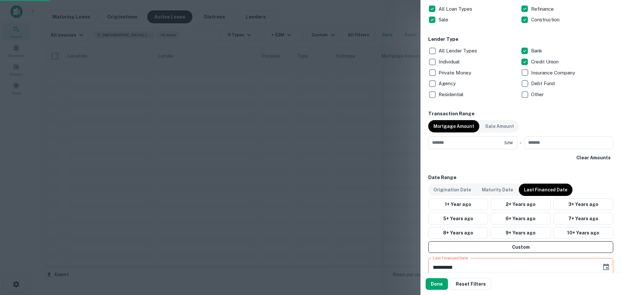
scroll to position [388, 0]
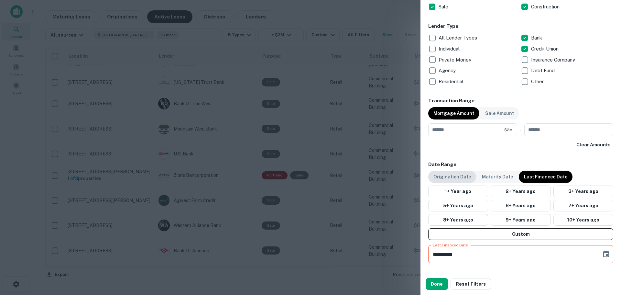
click at [449, 175] on p "Origination Date" at bounding box center [452, 176] width 38 height 7
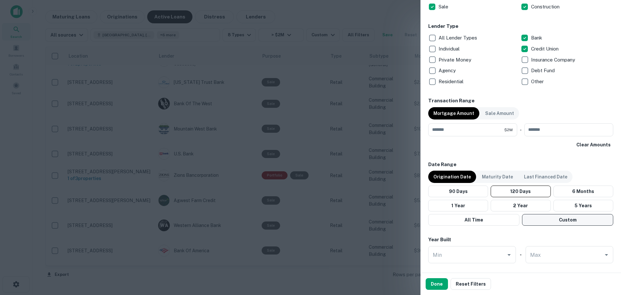
click at [557, 217] on button "Custom" at bounding box center [567, 220] width 91 height 12
click at [509, 239] on icon "Choose date, selected date is Jun 11, 2025" at bounding box center [512, 240] width 8 height 8
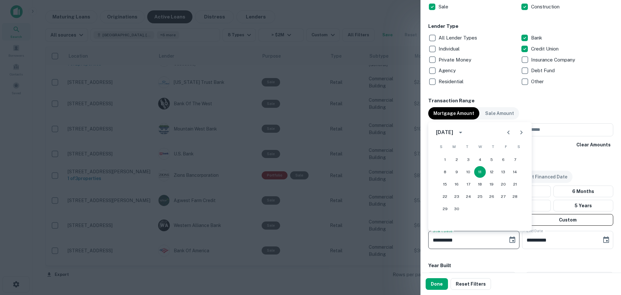
click at [464, 133] on icon "calendar view is open, switch to year view" at bounding box center [461, 132] width 8 height 8
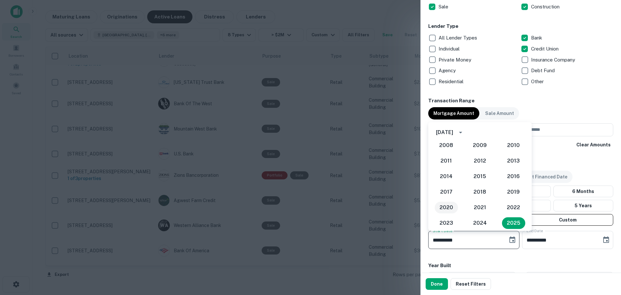
click at [450, 205] on button "2020" at bounding box center [446, 207] width 23 height 12
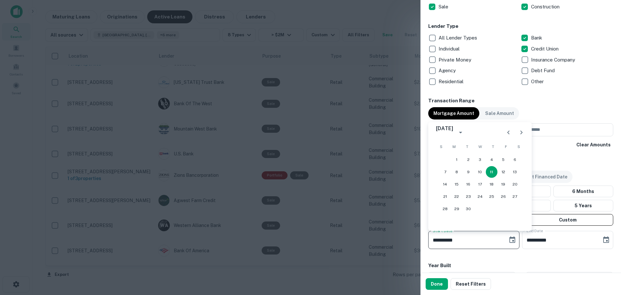
type input "**********"
click at [509, 265] on div "Year Built" at bounding box center [520, 265] width 185 height 7
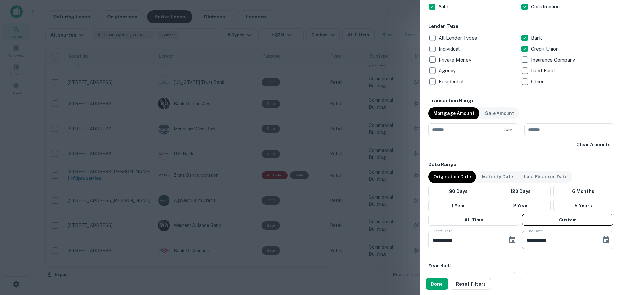
click at [604, 240] on icon "Choose date, selected date is Oct 9, 2025" at bounding box center [606, 239] width 6 height 6
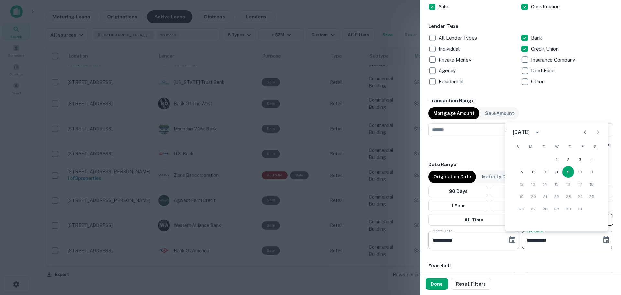
click at [508, 239] on icon "Choose date, selected date is Jun 11, 2020" at bounding box center [512, 240] width 8 height 8
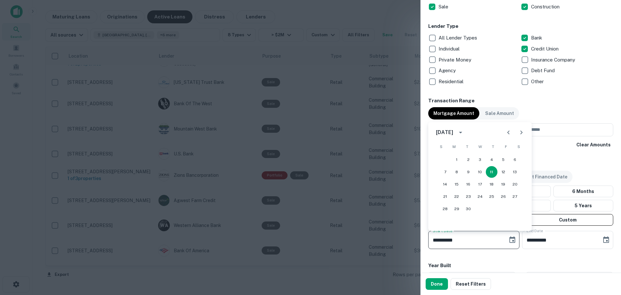
click at [453, 131] on div "June 2020" at bounding box center [444, 132] width 17 height 8
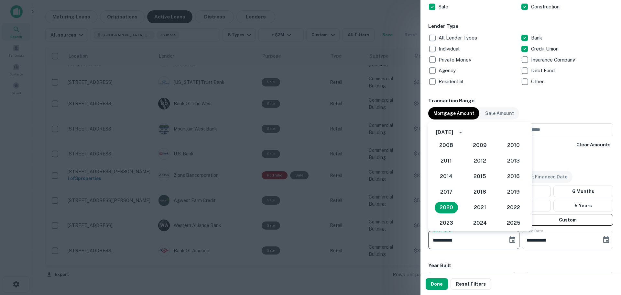
click at [453, 132] on div "June 2020" at bounding box center [444, 132] width 17 height 8
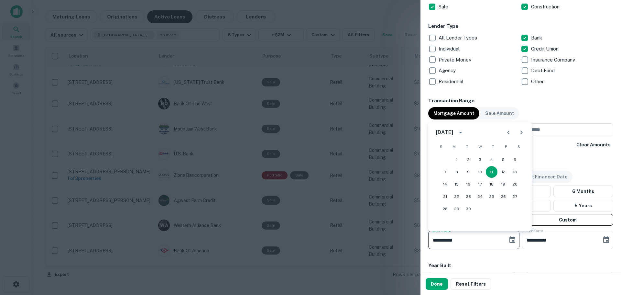
click at [508, 133] on icon "Previous month" at bounding box center [508, 132] width 2 height 4
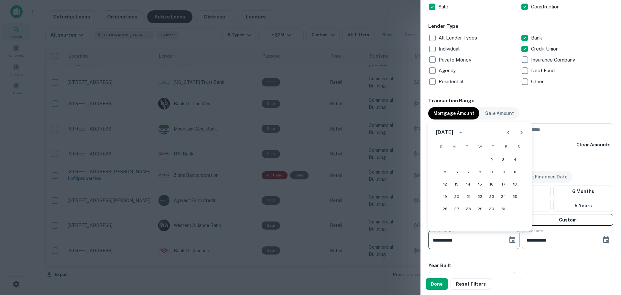
click at [492, 265] on div "Year Built" at bounding box center [520, 265] width 185 height 7
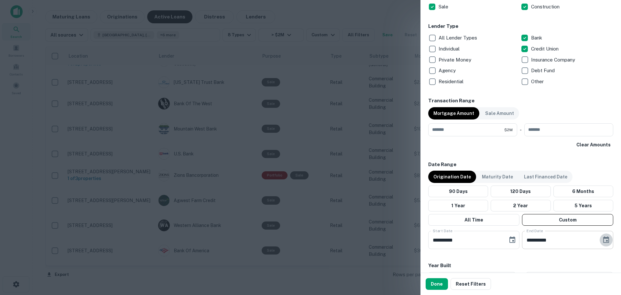
click at [602, 240] on icon "Choose date, selected date is Oct 9, 2025" at bounding box center [606, 240] width 8 height 8
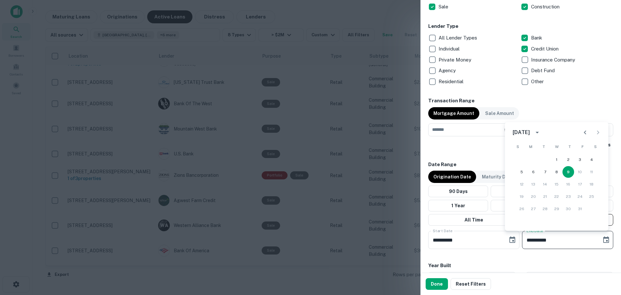
click at [541, 132] on icon "calendar view is open, switch to year view" at bounding box center [537, 132] width 8 height 8
click at [582, 147] on button "2022" at bounding box center [590, 148] width 23 height 12
type input "**********"
click at [541, 133] on icon "calendar view is open, switch to year view" at bounding box center [537, 132] width 8 height 8
click at [541, 133] on icon "year view is open, switch to calendar view" at bounding box center [537, 132] width 8 height 8
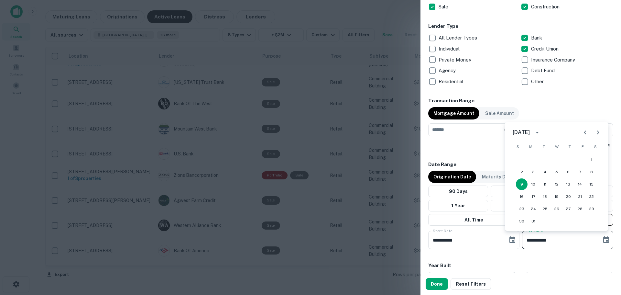
click at [597, 133] on icon "Next month" at bounding box center [598, 132] width 8 height 8
click at [560, 262] on div "Year Built" at bounding box center [520, 265] width 185 height 7
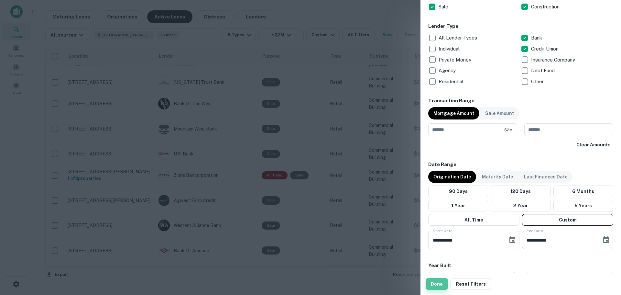
click at [438, 285] on button "Done" at bounding box center [437, 284] width 22 height 12
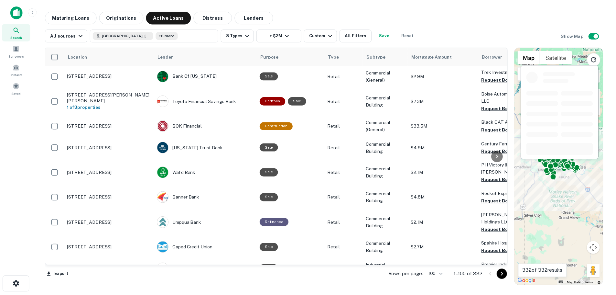
scroll to position [1090, 0]
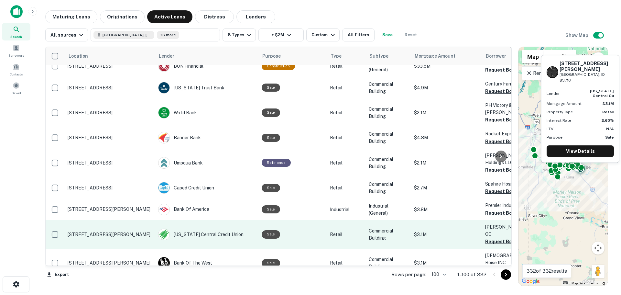
click at [109, 231] on p "[STREET_ADDRESS][PERSON_NAME]" at bounding box center [110, 234] width 84 height 6
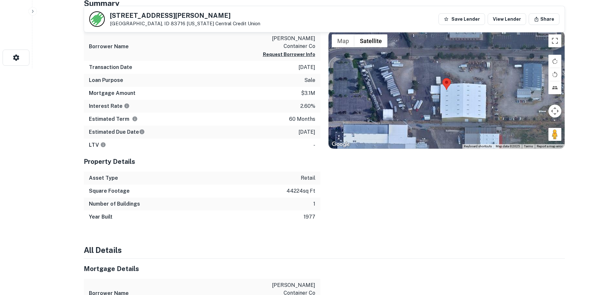
scroll to position [32, 0]
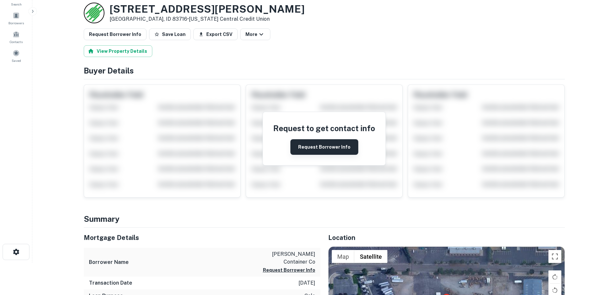
click at [308, 146] on button "Request Borrower Info" at bounding box center [324, 147] width 68 height 16
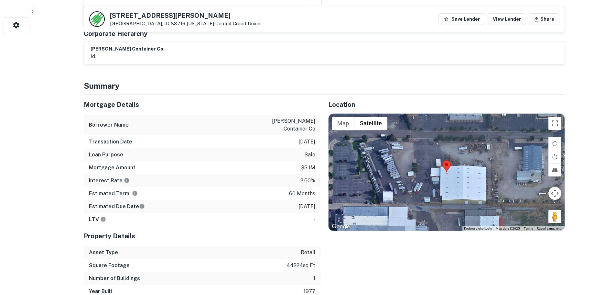
scroll to position [65, 0]
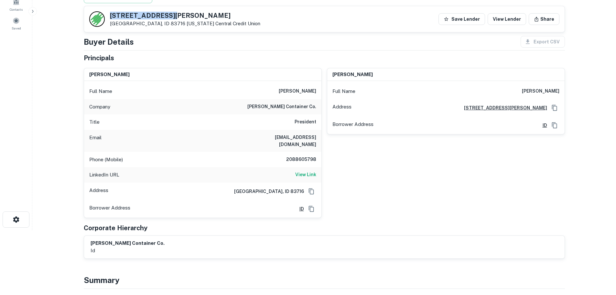
drag, startPoint x: 142, startPoint y: 17, endPoint x: 112, endPoint y: 17, distance: 30.7
click at [112, 17] on h5 "2255 E Braniff St" at bounding box center [185, 15] width 150 height 6
copy h5 "2255 E Braniff St"
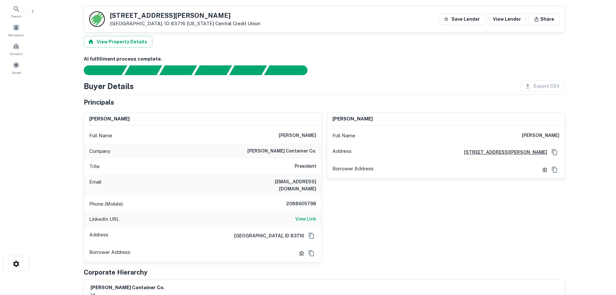
scroll to position [0, 0]
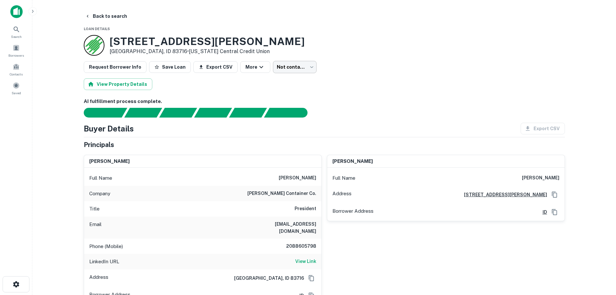
click at [290, 68] on body "Search Borrowers Contacts Saved Back to search Loan Details 2255 E Braniff St B…" at bounding box center [308, 147] width 616 height 295
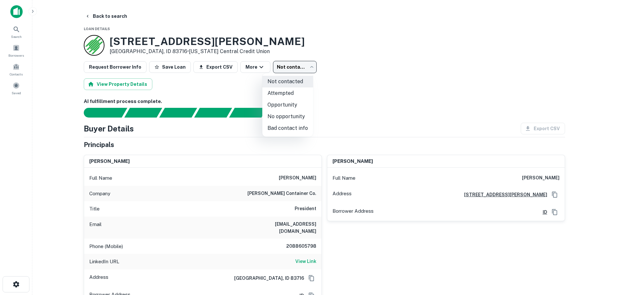
click at [344, 65] on div at bounding box center [310, 147] width 621 height 295
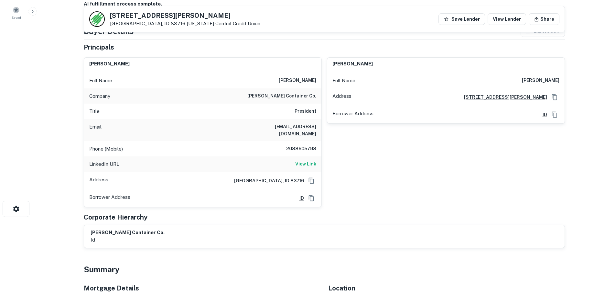
scroll to position [32, 0]
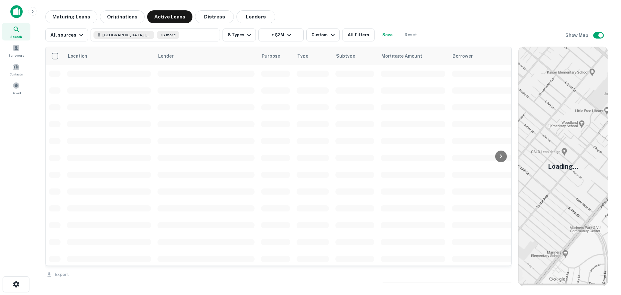
scroll to position [1090, 0]
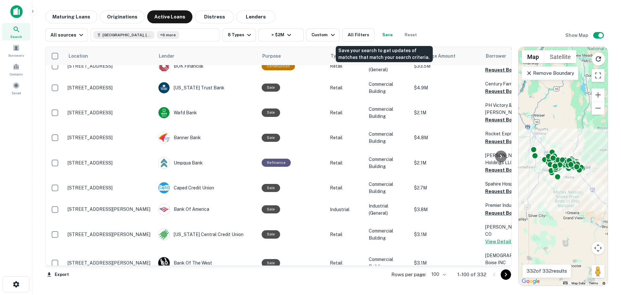
click at [385, 34] on button "Save" at bounding box center [387, 34] width 21 height 13
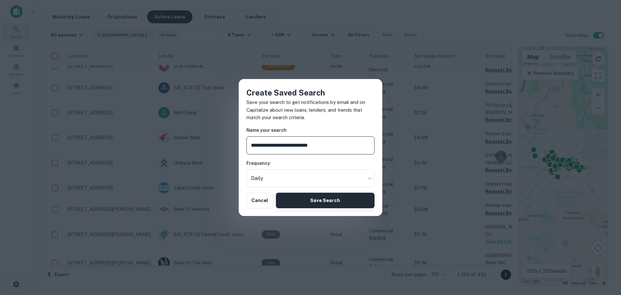
type input "**********"
click at [295, 202] on button "Save Search" at bounding box center [325, 200] width 99 height 16
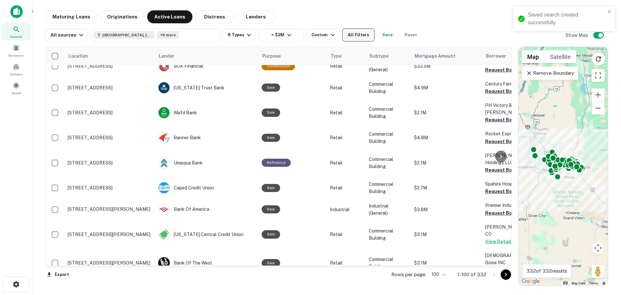
scroll to position [1025, 0]
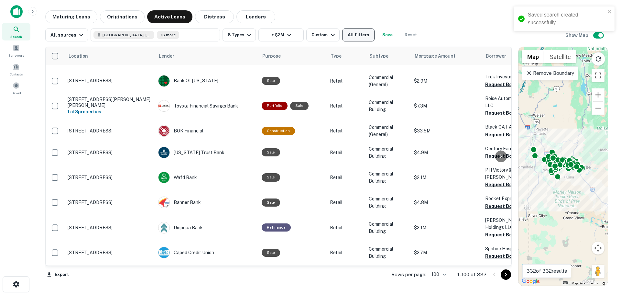
click at [358, 38] on button "All Filters" at bounding box center [358, 34] width 32 height 13
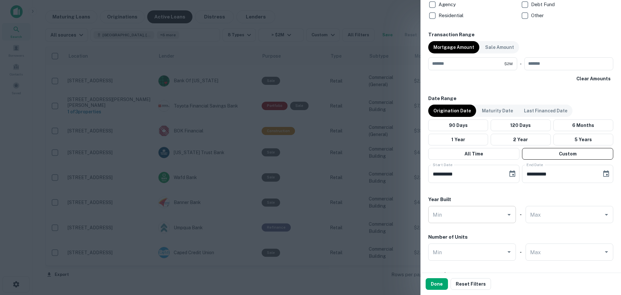
scroll to position [454, 0]
click at [510, 175] on icon "Choose date, selected date is Jun 11, 2020" at bounding box center [512, 173] width 6 height 6
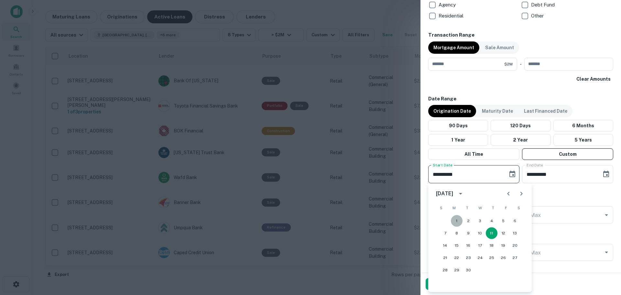
click at [456, 217] on button "1" at bounding box center [457, 221] width 12 height 12
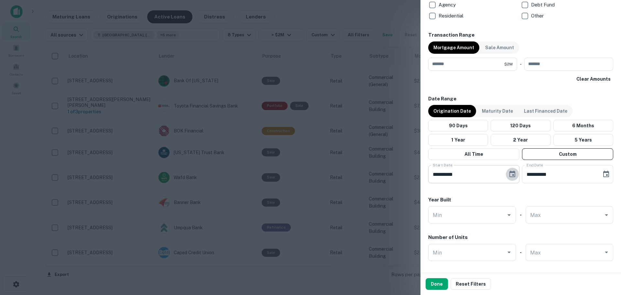
click at [510, 175] on icon "Choose date, selected date is Jun 1, 2020" at bounding box center [512, 173] width 6 height 6
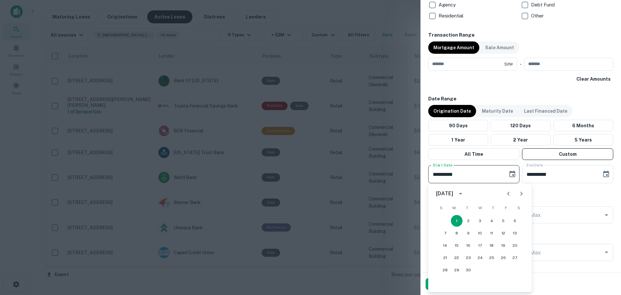
click at [508, 194] on icon "Previous month" at bounding box center [508, 193] width 2 height 4
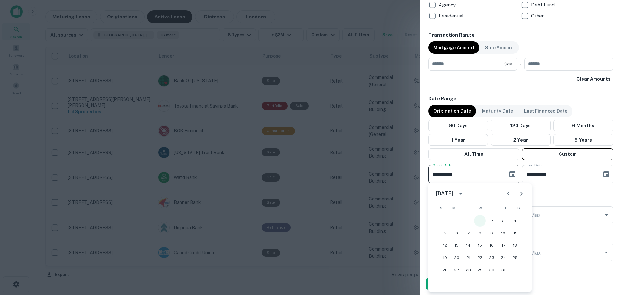
click at [481, 221] on button "1" at bounding box center [480, 221] width 12 height 12
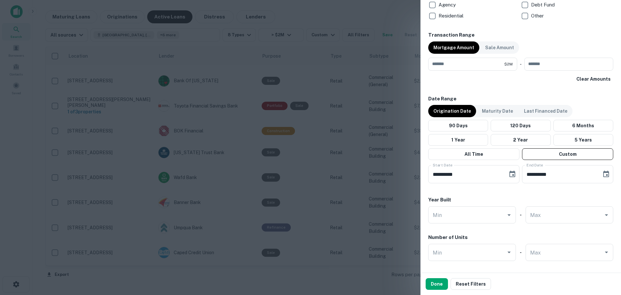
type input "**********"
click at [602, 176] on icon "Choose date, selected date is Oct 9, 2022" at bounding box center [606, 174] width 8 height 8
click at [599, 194] on icon "Next month" at bounding box center [598, 193] width 8 height 8
click at [581, 270] on button "30" at bounding box center [580, 270] width 12 height 12
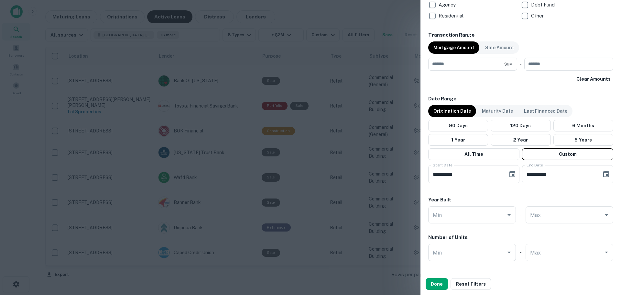
type input "**********"
click at [444, 282] on button "Done" at bounding box center [437, 284] width 22 height 12
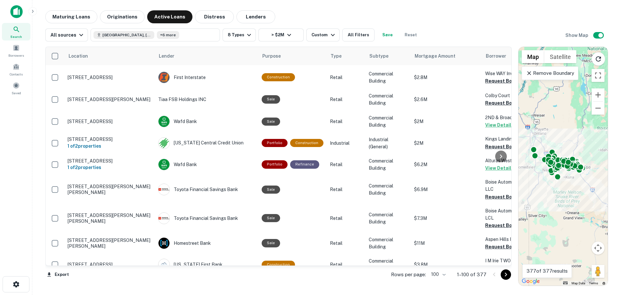
click at [382, 36] on button "Save" at bounding box center [387, 34] width 21 height 13
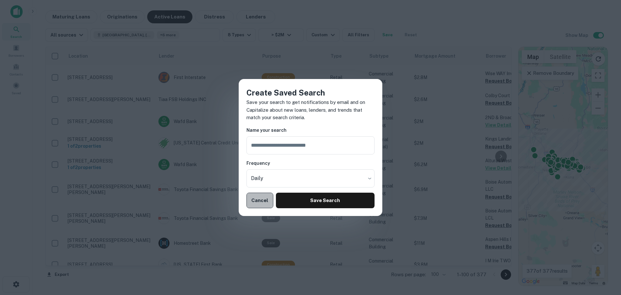
click at [257, 203] on button "Cancel" at bounding box center [259, 200] width 27 height 16
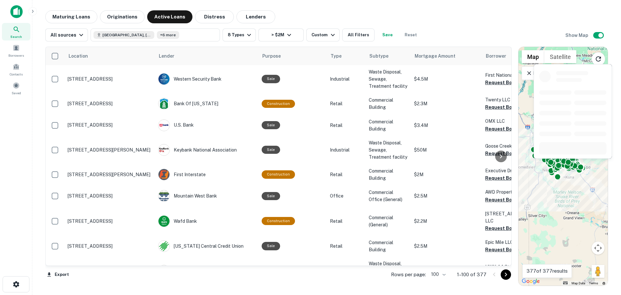
scroll to position [1025, 0]
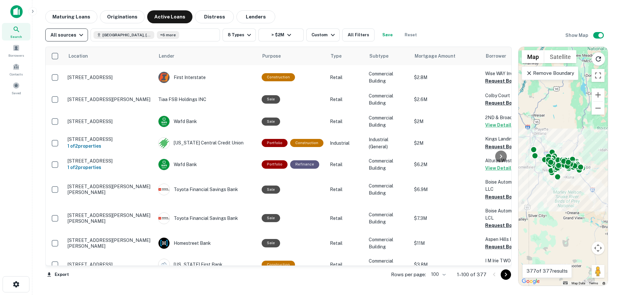
click at [78, 36] on icon "button" at bounding box center [81, 35] width 8 height 8
click at [79, 36] on div at bounding box center [310, 147] width 621 height 295
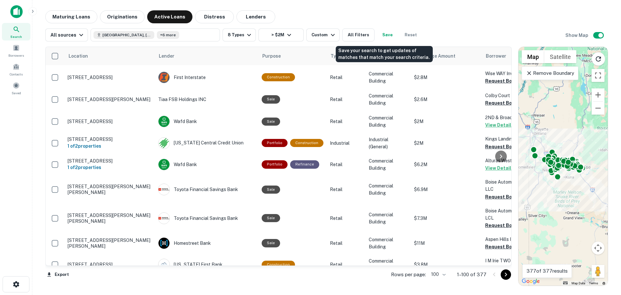
click at [382, 32] on button "Save" at bounding box center [387, 34] width 21 height 13
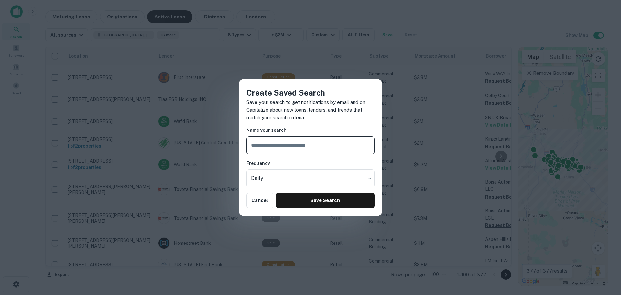
click at [327, 110] on p "Save your search to get notifications by email and on Capitalize about new loan…" at bounding box center [310, 109] width 128 height 23
click at [257, 202] on button "Cancel" at bounding box center [259, 200] width 27 height 16
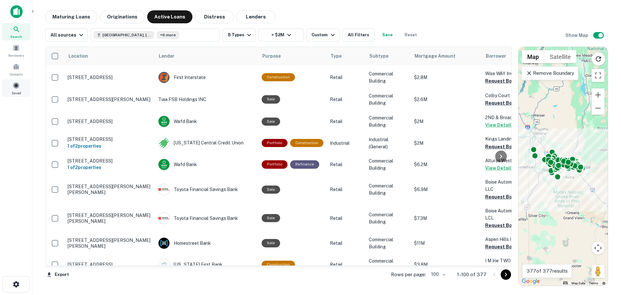
click at [15, 86] on span at bounding box center [16, 85] width 7 height 7
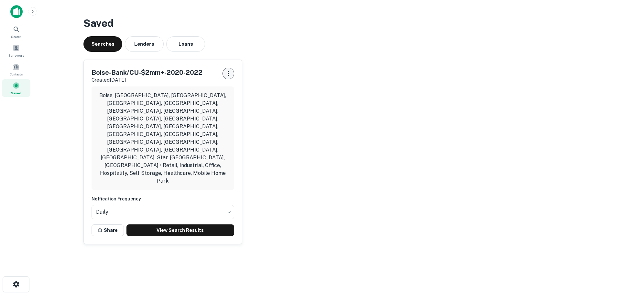
click at [230, 70] on icon "button" at bounding box center [228, 74] width 8 height 8
click at [215, 86] on li "Edit Search" at bounding box center [211, 88] width 42 height 12
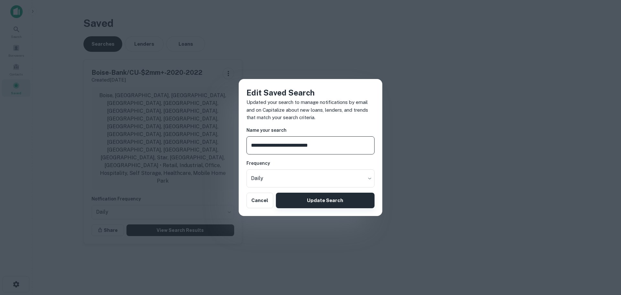
click at [306, 202] on button "Update Search" at bounding box center [325, 200] width 99 height 16
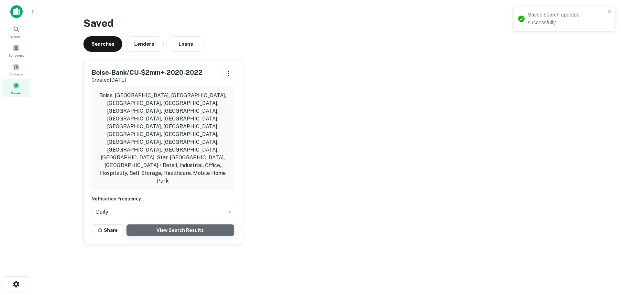
click at [181, 224] on link "View Search Results" at bounding box center [180, 230] width 108 height 12
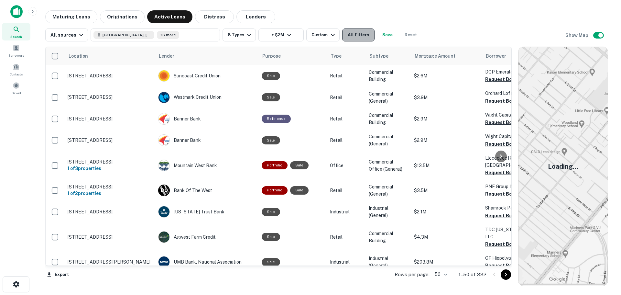
click at [365, 33] on button "All Filters" at bounding box center [358, 34] width 32 height 13
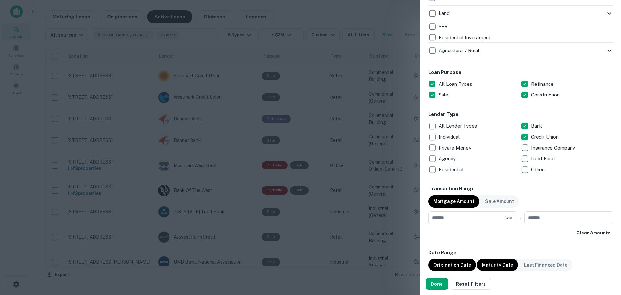
scroll to position [420, 0]
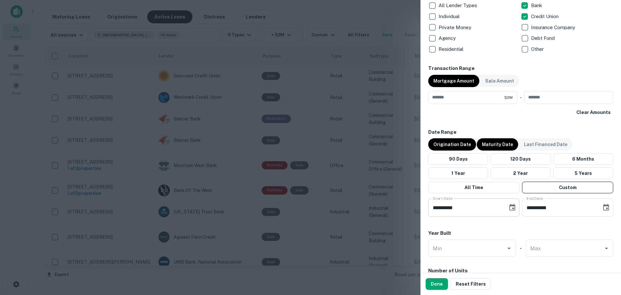
click at [509, 204] on icon "Choose date, selected date is Jun 10, 2020" at bounding box center [512, 207] width 8 height 8
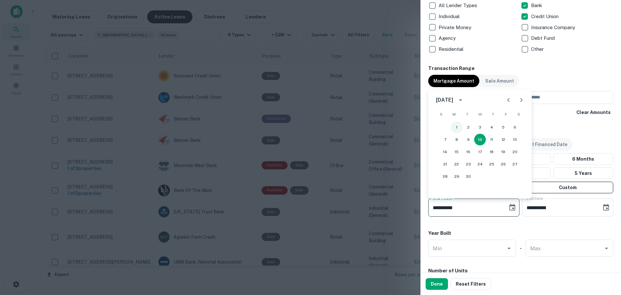
click at [456, 125] on button "1" at bounding box center [457, 127] width 12 height 12
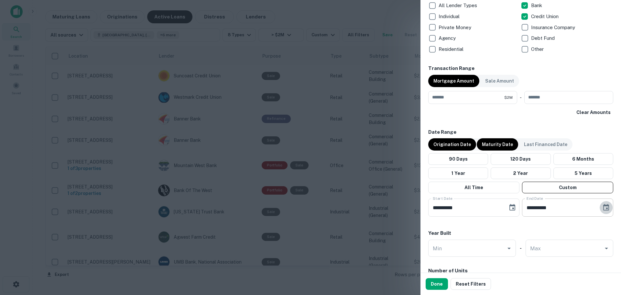
click at [602, 205] on icon "Choose date, selected date is Oct 8, 2022" at bounding box center [606, 207] width 8 height 8
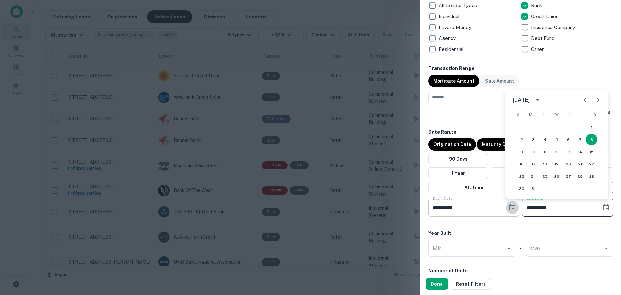
click at [508, 209] on icon "Choose date, selected date is Jun 1, 2020" at bounding box center [512, 207] width 8 height 8
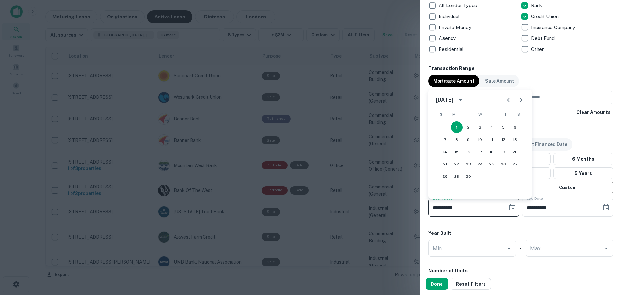
click at [507, 101] on icon "Previous month" at bounding box center [508, 100] width 8 height 8
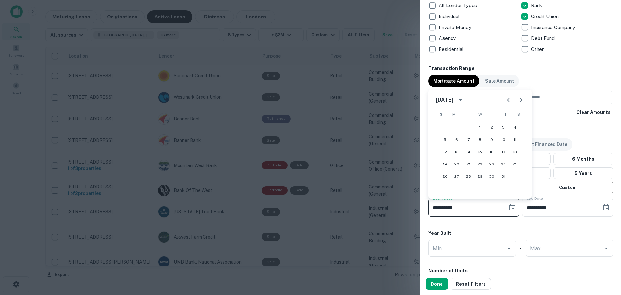
click at [507, 101] on icon "Previous month" at bounding box center [508, 100] width 8 height 8
click at [520, 100] on icon "Next month" at bounding box center [521, 100] width 8 height 8
click at [482, 126] on button "1" at bounding box center [480, 127] width 12 height 12
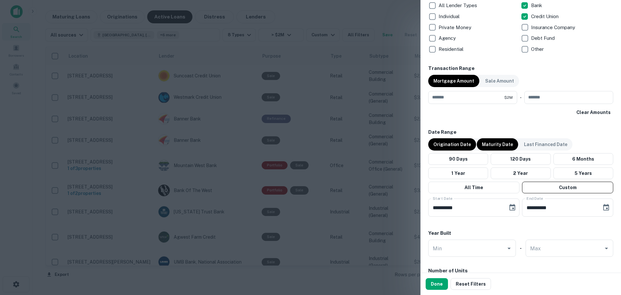
type input "**********"
click at [600, 208] on button "Choose date, selected date is Oct 8, 2022" at bounding box center [606, 207] width 13 height 13
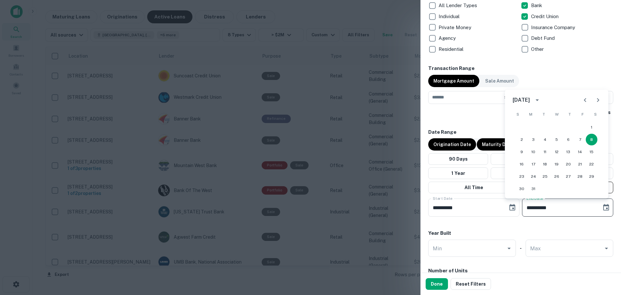
click at [598, 97] on icon "Next month" at bounding box center [598, 100] width 8 height 8
click at [579, 175] on button "30" at bounding box center [580, 176] width 12 height 12
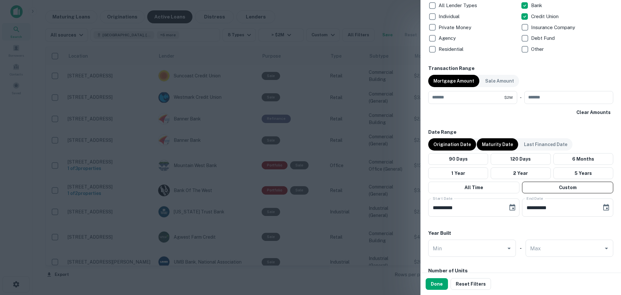
type input "**********"
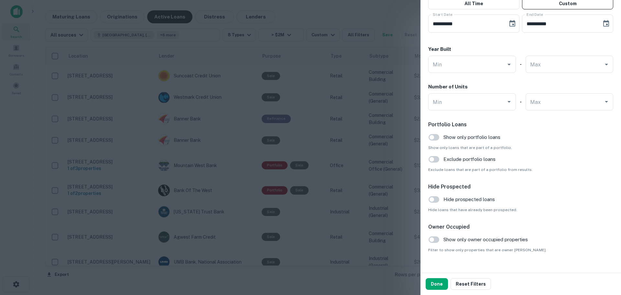
scroll to position [615, 0]
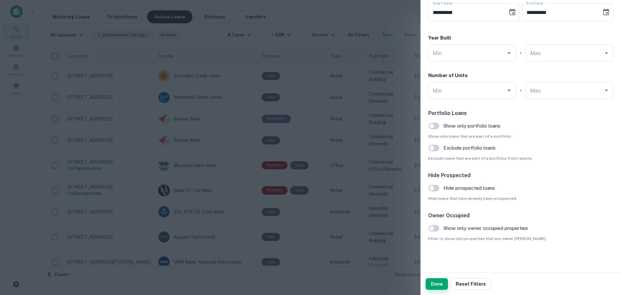
click at [436, 284] on button "Done" at bounding box center [437, 284] width 22 height 12
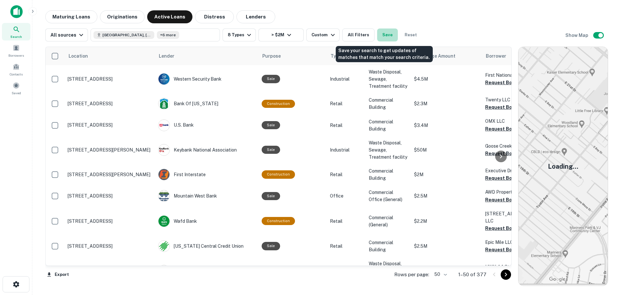
click at [382, 35] on button "Save" at bounding box center [387, 34] width 21 height 13
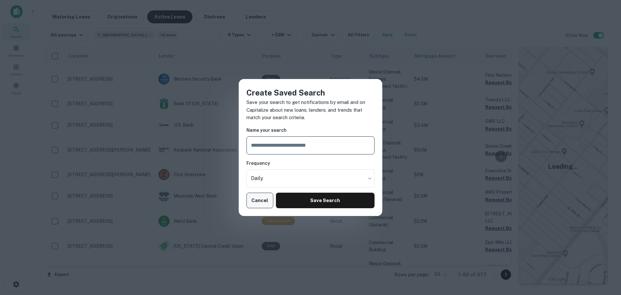
click at [260, 197] on button "Cancel" at bounding box center [259, 200] width 27 height 16
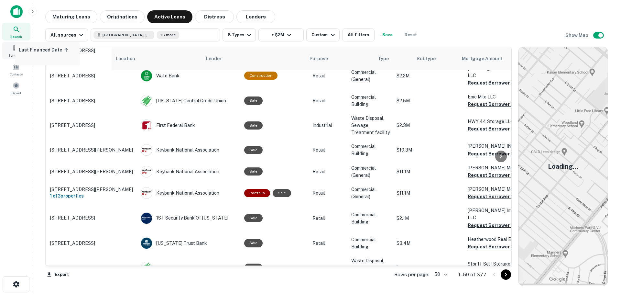
scroll to position [150, 0]
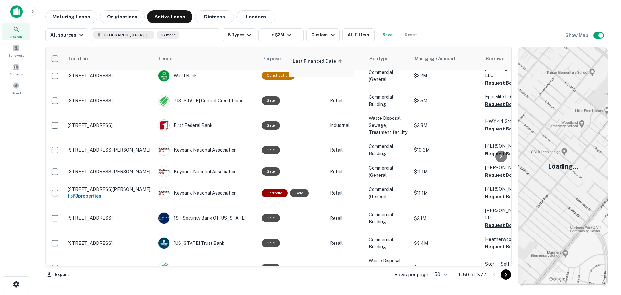
drag, startPoint x: 154, startPoint y: 58, endPoint x: 296, endPoint y: 61, distance: 141.4
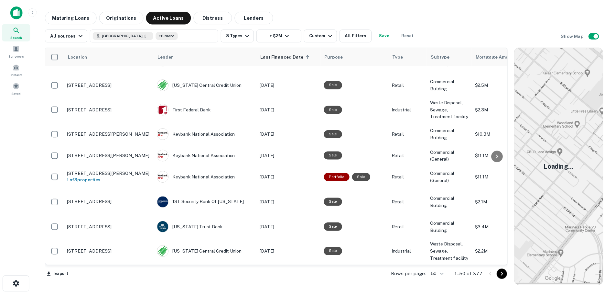
scroll to position [226, 0]
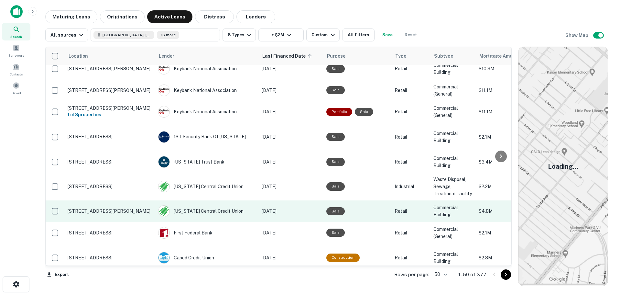
click at [112, 208] on p "55 N Allumbaugh St Boise, ID 83704" at bounding box center [110, 211] width 84 height 6
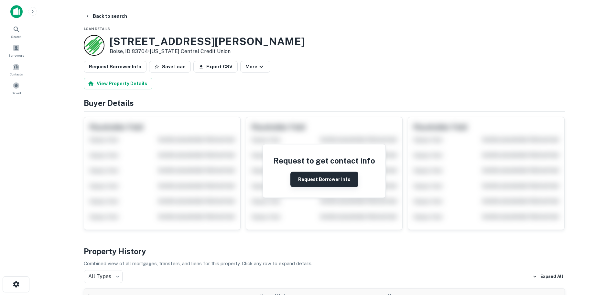
click at [318, 181] on button "Request Borrower Info" at bounding box center [324, 179] width 68 height 16
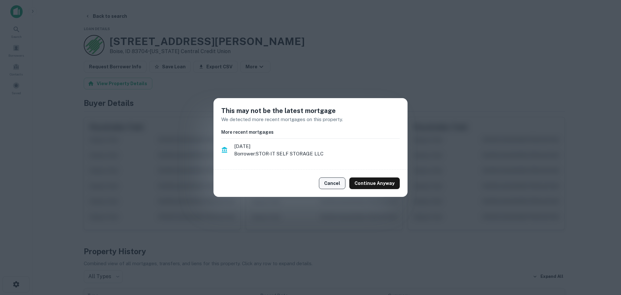
click at [327, 187] on button "Cancel" at bounding box center [332, 183] width 27 height 12
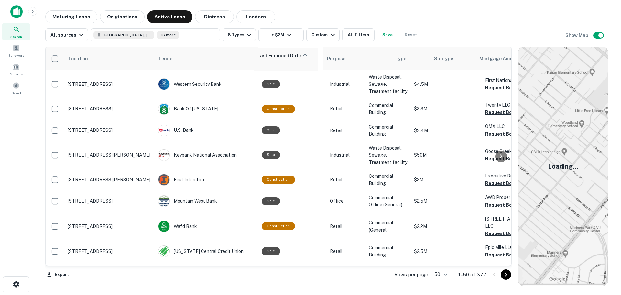
drag, startPoint x: 278, startPoint y: 60, endPoint x: 259, endPoint y: 62, distance: 19.2
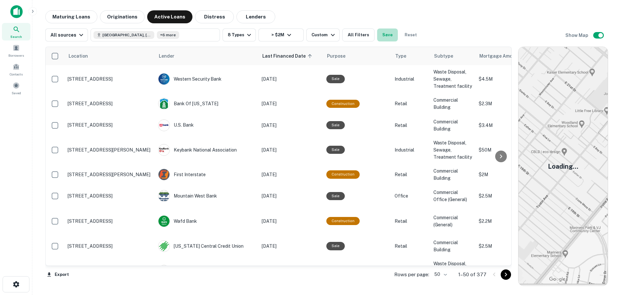
click at [384, 33] on button "Save" at bounding box center [387, 34] width 21 height 13
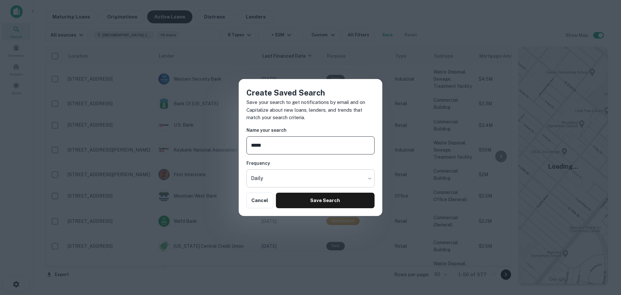
type input "**********"
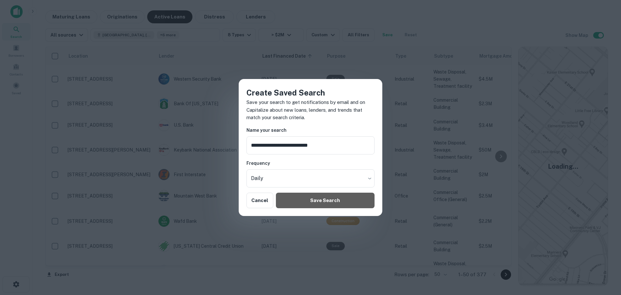
drag, startPoint x: 326, startPoint y: 199, endPoint x: 329, endPoint y: 205, distance: 7.4
click at [326, 199] on button "Save Search" at bounding box center [325, 200] width 99 height 16
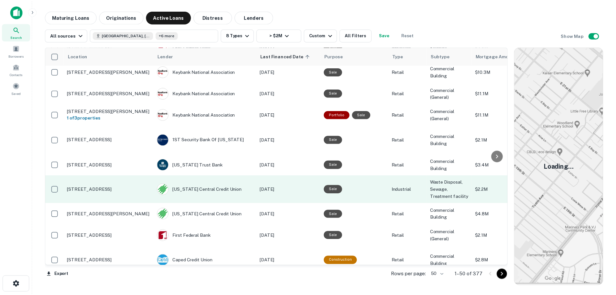
scroll to position [226, 0]
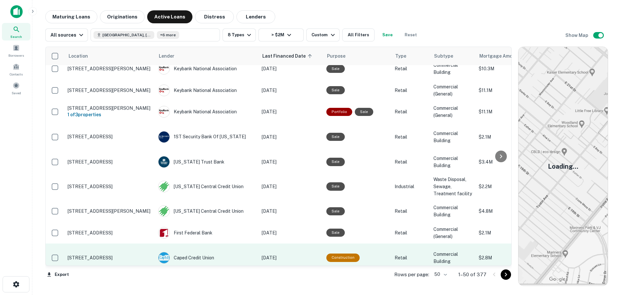
click at [121, 254] on p "2939 W Excursion Ln Meridian, ID 83642" at bounding box center [110, 257] width 84 height 6
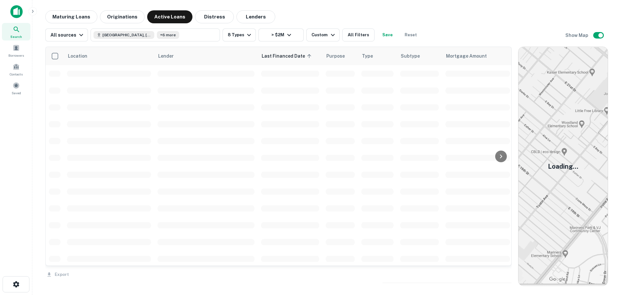
scroll to position [226, 0]
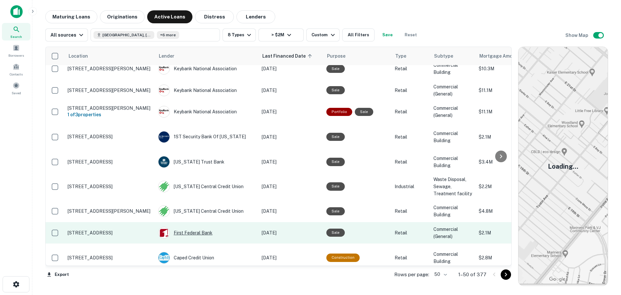
click at [225, 227] on div "First Federal Bank" at bounding box center [206, 233] width 97 height 12
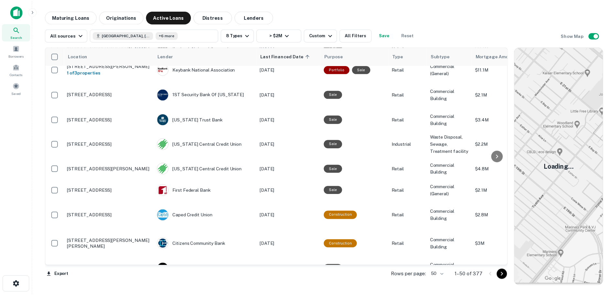
scroll to position [420, 0]
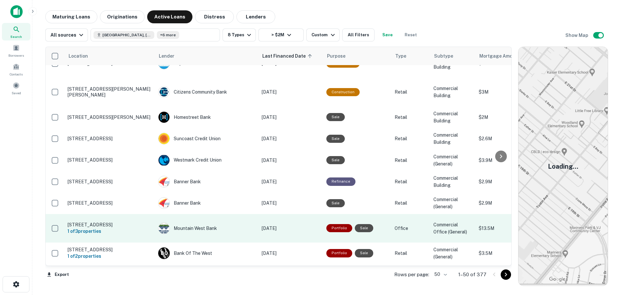
click at [84, 222] on p "7418 W Mossy Cup St Boise, ID 83709" at bounding box center [110, 225] width 84 height 6
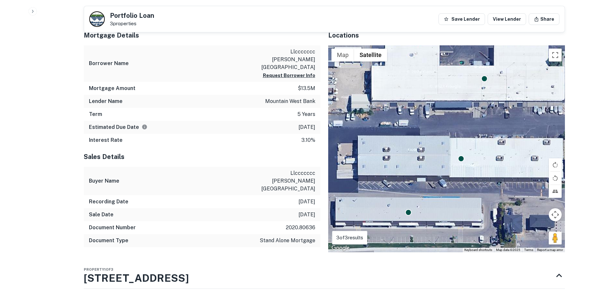
scroll to position [291, 0]
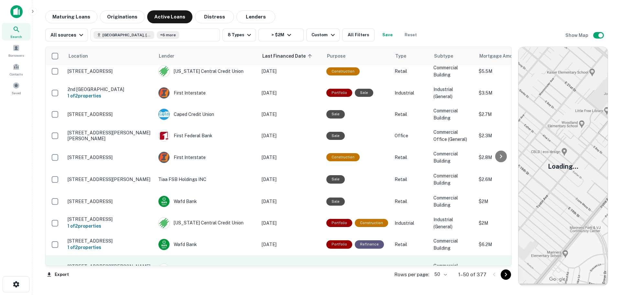
scroll to position [947, 0]
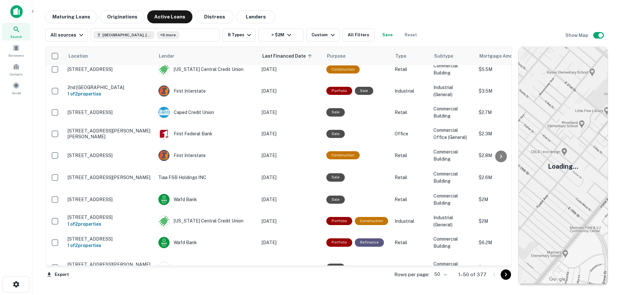
click at [442, 272] on body "Search Borrowers Contacts Saved Maturing Loans Originations Active Loans Distre…" at bounding box center [310, 147] width 621 height 295
click at [441, 282] on li "100" at bounding box center [441, 281] width 19 height 12
type input "***"
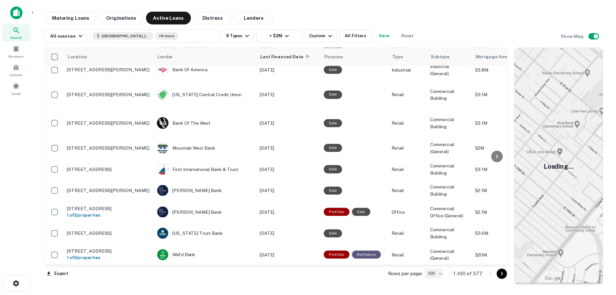
scroll to position [1788, 0]
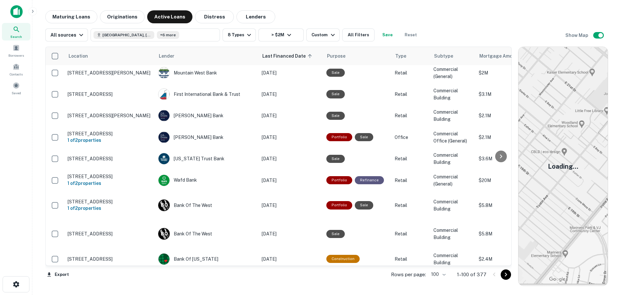
click at [120, 274] on p "[STREET_ADDRESS][PERSON_NAME]" at bounding box center [110, 277] width 84 height 6
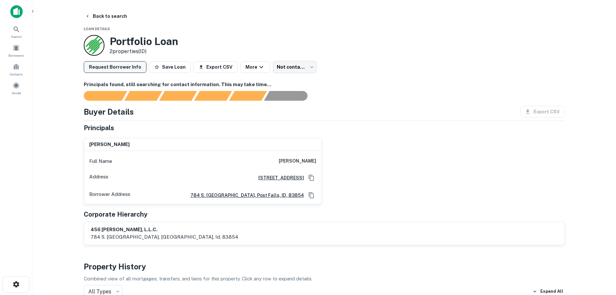
click at [123, 71] on button "Request Borrower Info" at bounding box center [115, 67] width 63 height 12
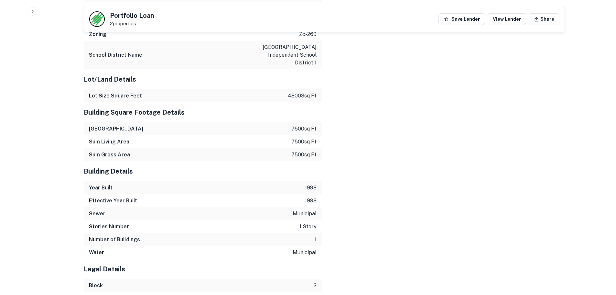
scroll to position [781, 0]
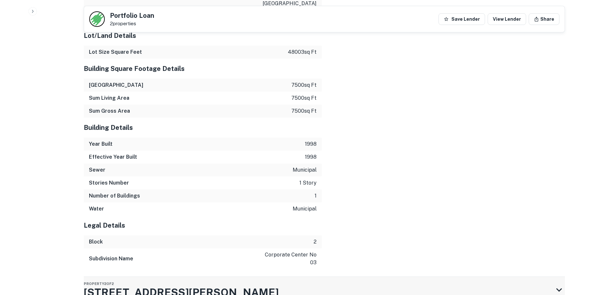
click at [554, 284] on icon at bounding box center [559, 290] width 12 height 12
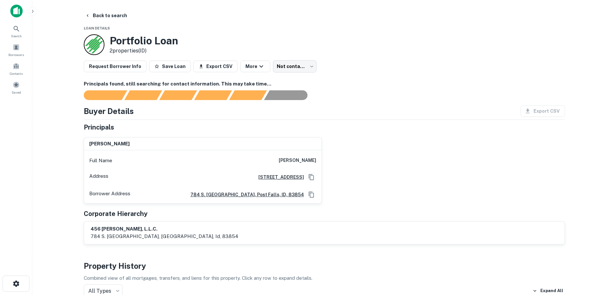
scroll to position [0, 0]
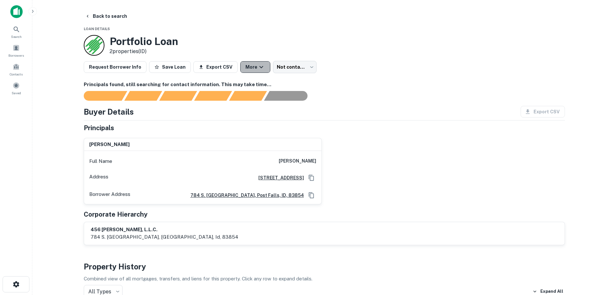
click at [257, 68] on icon "button" at bounding box center [261, 67] width 8 height 8
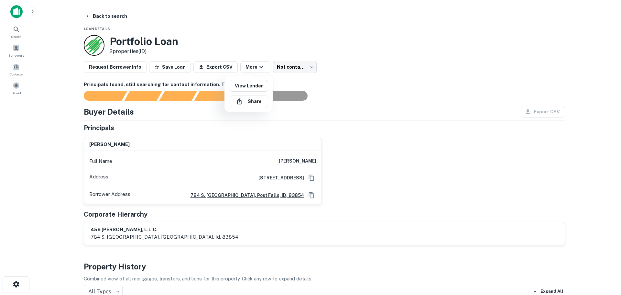
click at [367, 103] on div at bounding box center [310, 147] width 621 height 295
click at [303, 69] on body "Search Borrowers Contacts Saved Back to search Loan Details Portfolio Loan 2 pr…" at bounding box center [308, 147] width 616 height 295
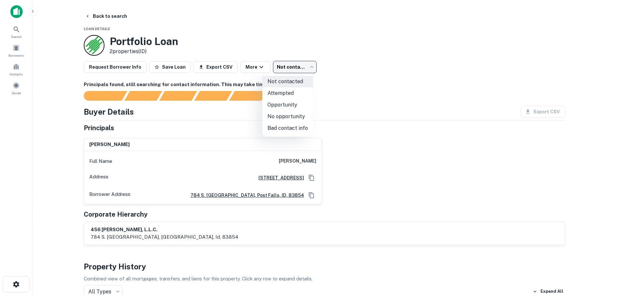
click at [370, 102] on div at bounding box center [310, 147] width 621 height 295
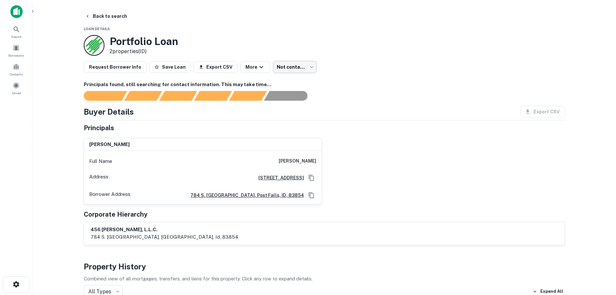
click at [299, 66] on body "Search Borrowers Contacts Saved Back to search Loan Details Portfolio Loan 2 pr…" at bounding box center [308, 147] width 616 height 295
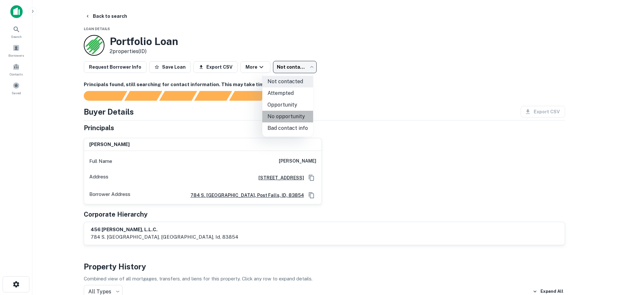
click at [289, 118] on li "No opportunity" at bounding box center [287, 117] width 51 height 12
type input "**********"
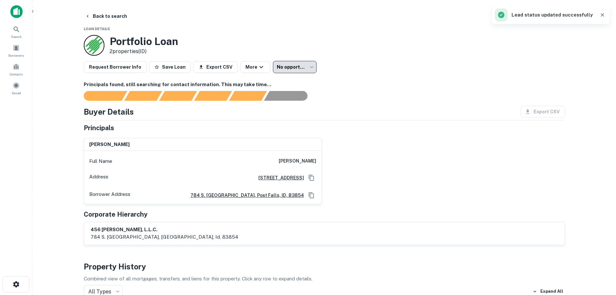
click at [384, 112] on div "Buyer Details Export CSV" at bounding box center [324, 112] width 481 height 12
click at [89, 17] on icon "button" at bounding box center [87, 16] width 5 height 5
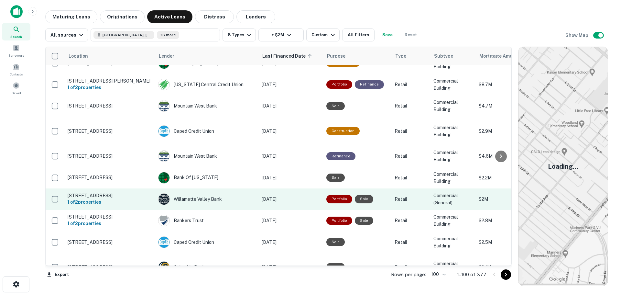
scroll to position [2004, 0]
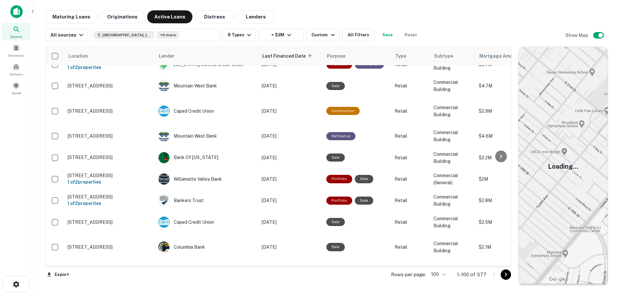
click at [241, 287] on div "Sentinel Federal Credit Union" at bounding box center [206, 293] width 97 height 12
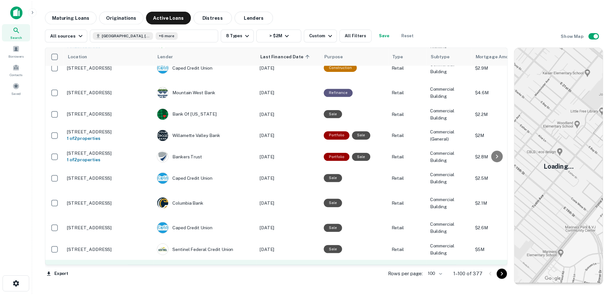
scroll to position [1987, 0]
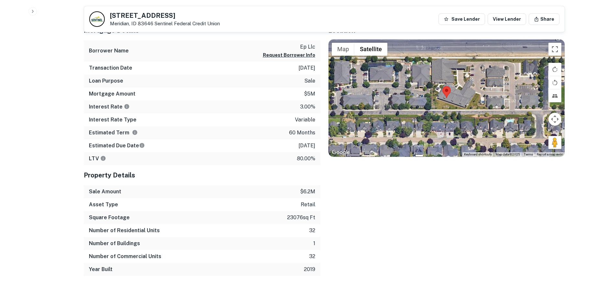
scroll to position [129, 0]
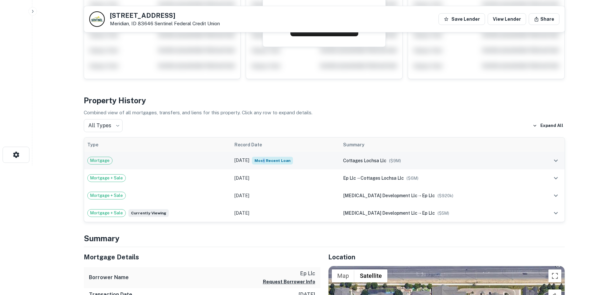
click at [278, 160] on span "Most Recent Loan" at bounding box center [272, 161] width 41 height 8
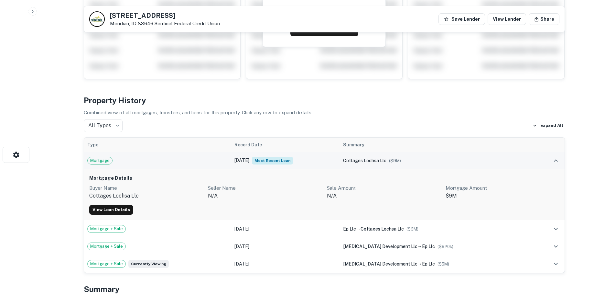
click at [274, 160] on span "Most Recent Loan" at bounding box center [272, 161] width 41 height 8
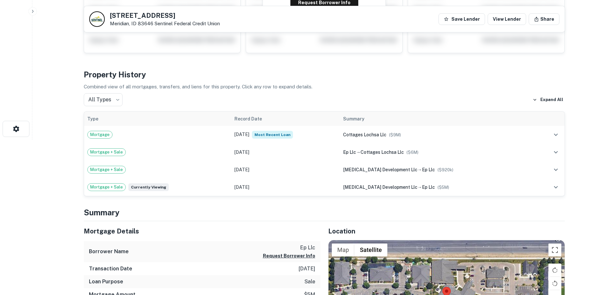
scroll to position [97, 0]
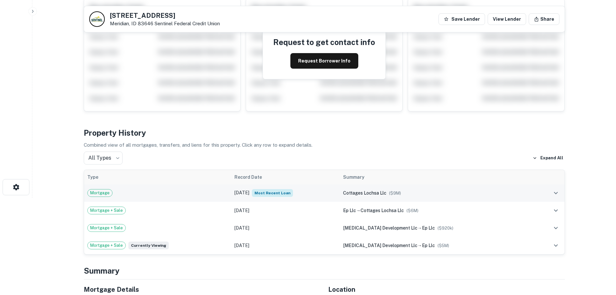
click at [495, 192] on div "cottages lochsa llc ($ 9M )" at bounding box center [437, 192] width 189 height 7
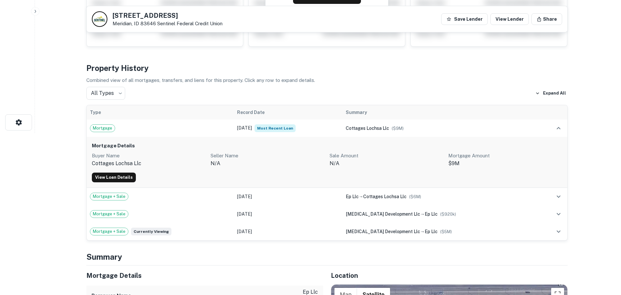
scroll to position [0, 0]
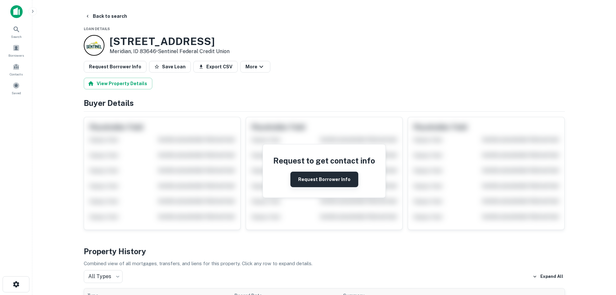
click at [342, 177] on button "Request Borrower Info" at bounding box center [324, 179] width 68 height 16
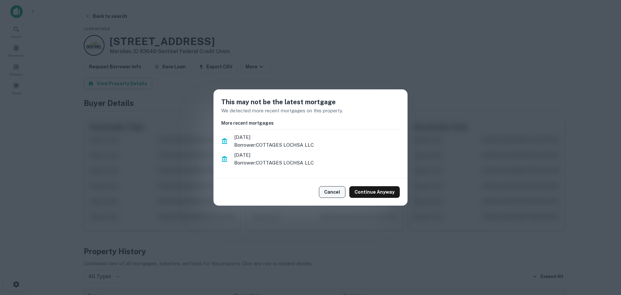
click at [333, 193] on button "Cancel" at bounding box center [332, 192] width 27 height 12
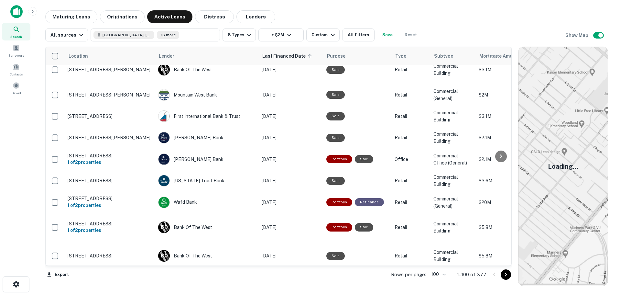
scroll to position [1810, 0]
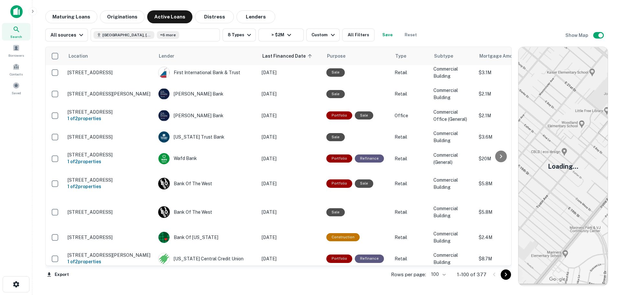
click at [449, 275] on div "Rows per page: 100 *** 1–100 of 377" at bounding box center [447, 273] width 128 height 17
click at [510, 276] on icon "Go to next page" at bounding box center [506, 274] width 8 height 8
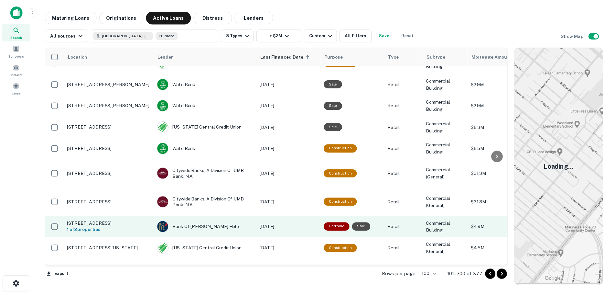
scroll to position [1851, 0]
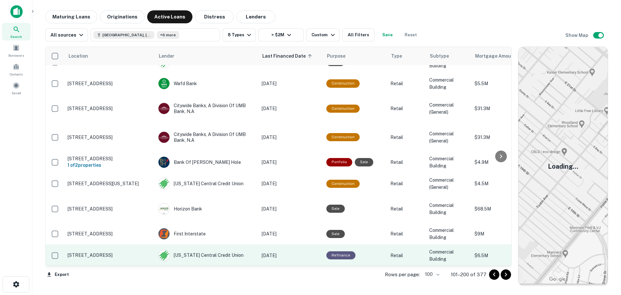
click at [107, 252] on p "[STREET_ADDRESS]" at bounding box center [110, 255] width 84 height 6
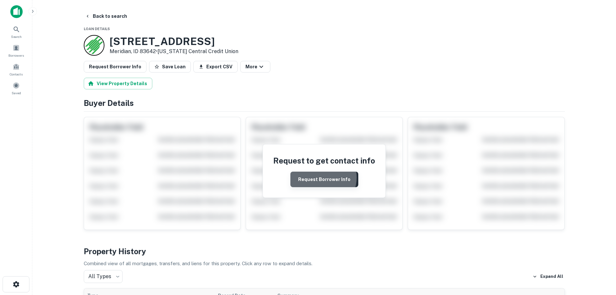
click at [323, 178] on button "Request Borrower Info" at bounding box center [324, 179] width 68 height 16
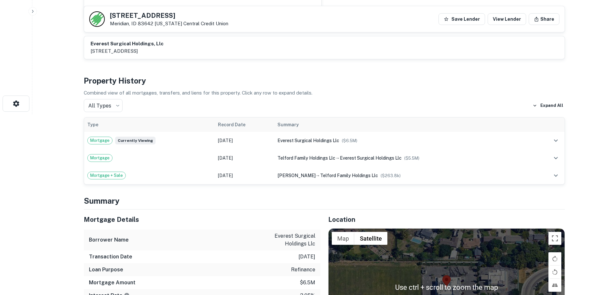
scroll to position [291, 0]
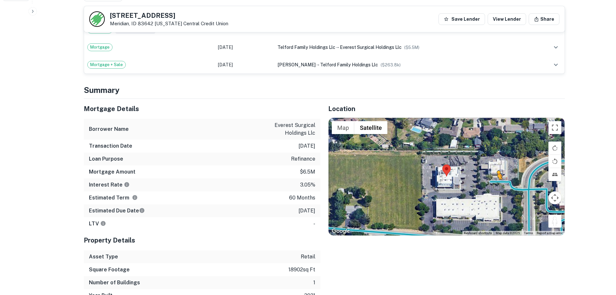
drag, startPoint x: 551, startPoint y: 220, endPoint x: 495, endPoint y: 186, distance: 65.5
click at [495, 186] on div "To activate drag with keyboard, press Alt + Enter. Once in keyboard drag state,…" at bounding box center [447, 176] width 236 height 117
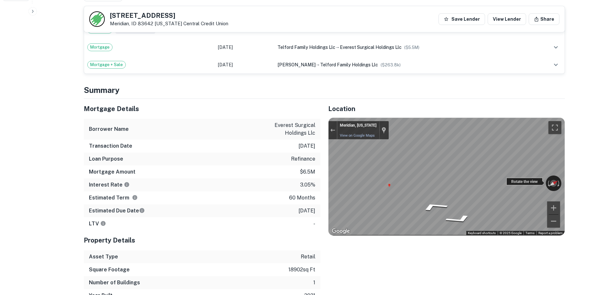
click at [554, 181] on div "← Move left → Move right ↑ Move up ↓ Move down + Zoom in - Zoom out Meridian, I…" at bounding box center [447, 176] width 236 height 117
click at [300, 175] on div "Mortgage Details Borrower Name everest surgical holdings llc Transaction Date 1…" at bounding box center [320, 200] width 489 height 203
click at [313, 183] on div "Mortgage Details Borrower Name everest surgical holdings llc Transaction Date 1…" at bounding box center [320, 200] width 489 height 203
click at [301, 172] on div "Mortgage Details Borrower Name everest surgical holdings llc Transaction Date 1…" at bounding box center [320, 200] width 489 height 203
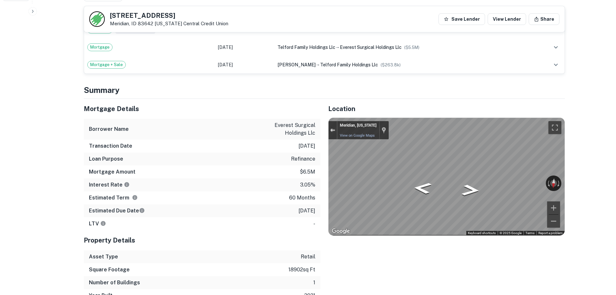
click at [330, 130] on div "Exit the Street View" at bounding box center [332, 130] width 5 height 4
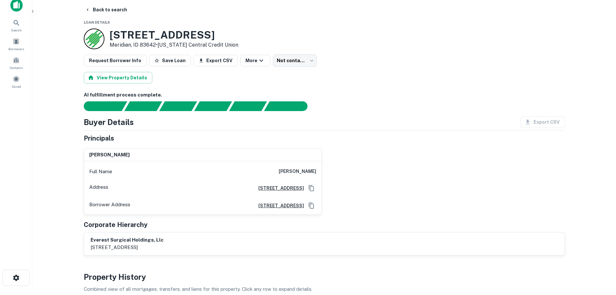
scroll to position [0, 0]
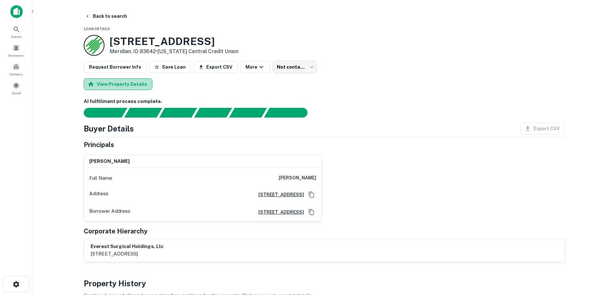
click at [129, 87] on button "View Property Details" at bounding box center [118, 84] width 69 height 12
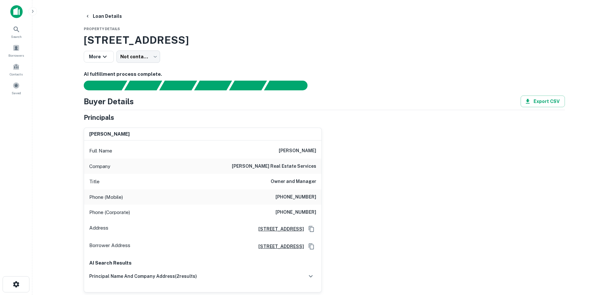
drag, startPoint x: 283, startPoint y: 151, endPoint x: 317, endPoint y: 152, distance: 34.3
click at [317, 152] on div "Full Name jeremy telford" at bounding box center [202, 151] width 237 height 16
copy h6 "jeremy telford"
click at [404, 143] on div "jeremy telford Full Name jeremy telford Company jeremy telford real estate serv…" at bounding box center [322, 207] width 486 height 170
drag, startPoint x: 278, startPoint y: 197, endPoint x: 317, endPoint y: 199, distance: 38.9
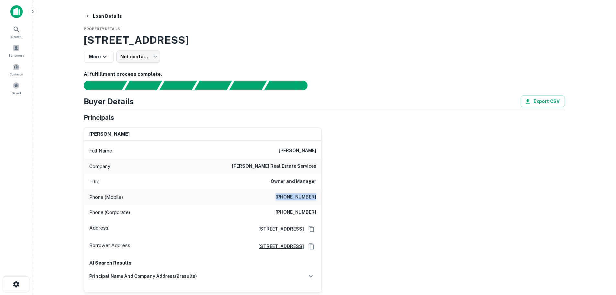
click at [317, 199] on div "Phone (Mobile) (949) 456-5049" at bounding box center [202, 197] width 237 height 16
copy h6 "(949) 456-5049"
click at [425, 168] on div "jeremy telford Full Name jeremy telford Company jeremy telford real estate serv…" at bounding box center [322, 207] width 486 height 170
drag, startPoint x: 280, startPoint y: 213, endPoint x: 317, endPoint y: 214, distance: 37.5
click at [317, 214] on div "Phone (Corporate) (208) 577-0225" at bounding box center [202, 212] width 237 height 16
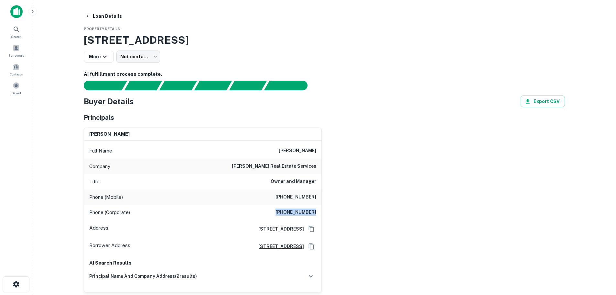
copy h6 "(208) 577-0225"
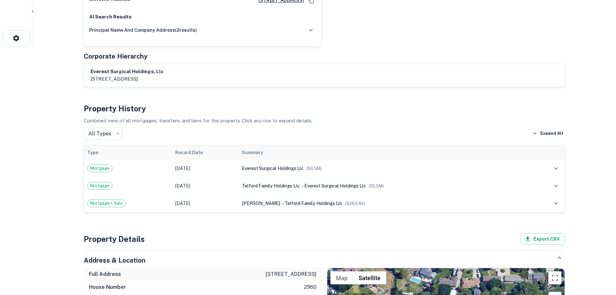
scroll to position [291, 0]
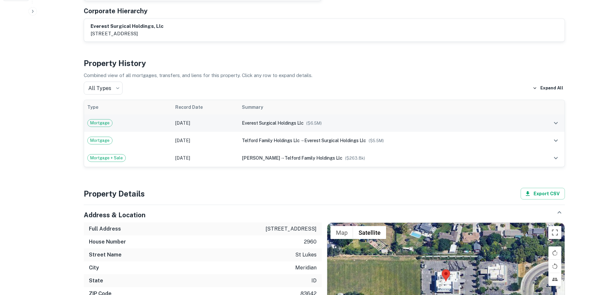
click at [244, 124] on span "everest surgical holdings llc" at bounding box center [273, 122] width 62 height 5
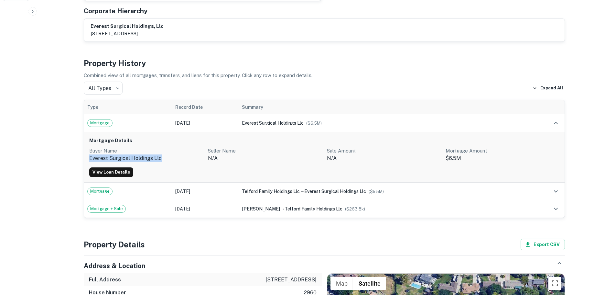
drag, startPoint x: 88, startPoint y: 158, endPoint x: 163, endPoint y: 159, distance: 74.7
click at [163, 159] on div "Mortgage Details Buyer Name everest surgical holdings llc Seller Name n/a Sale …" at bounding box center [324, 157] width 481 height 51
copy p "everest surgical holdings llc"
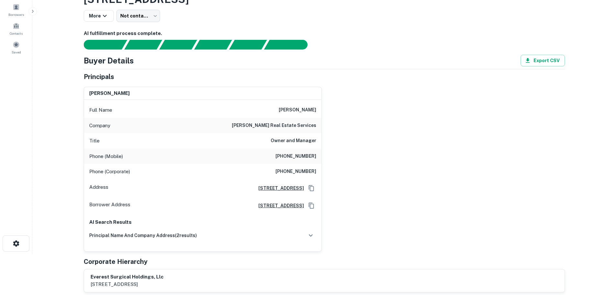
scroll to position [0, 0]
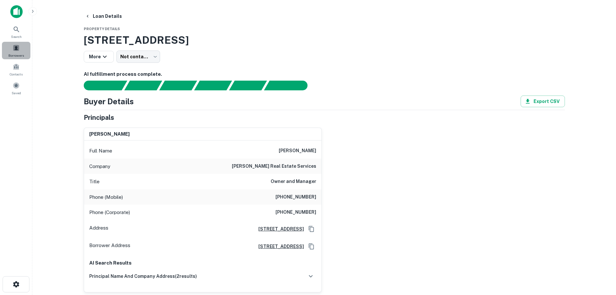
click at [17, 50] on span at bounding box center [16, 47] width 7 height 7
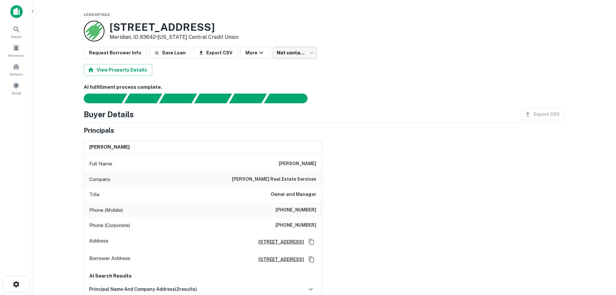
click at [287, 52] on body "Search Borrowers Contacts Saved Loan Details [STREET_ADDRESS] • [US_STATE] Cent…" at bounding box center [308, 147] width 616 height 295
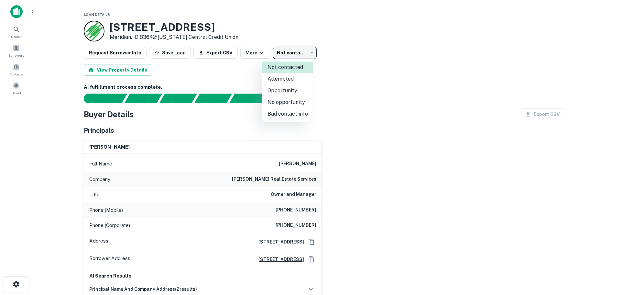
click at [283, 77] on li "Attempted" at bounding box center [287, 79] width 51 height 12
type input "*********"
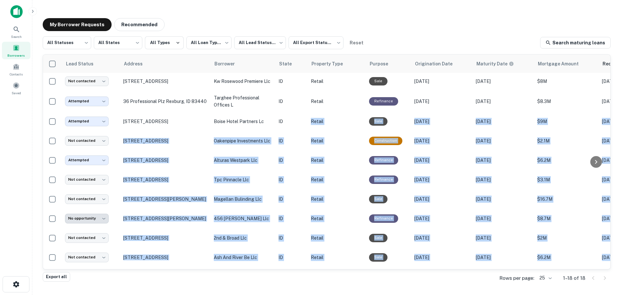
scroll to position [171, 0]
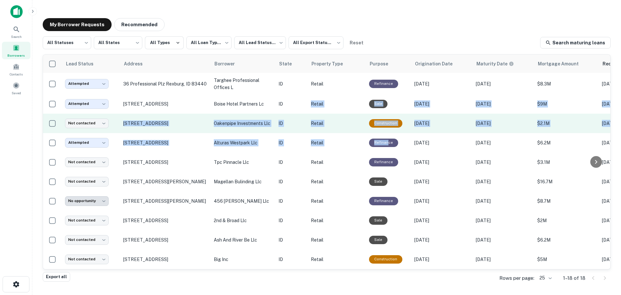
drag, startPoint x: 308, startPoint y: 264, endPoint x: 377, endPoint y: 119, distance: 160.7
click at [387, 129] on tbody "Attempted ********* ​ [STREET_ADDRESS] everest surgical holdings llc ID Retail …" at bounding box center [423, 86] width 761 height 365
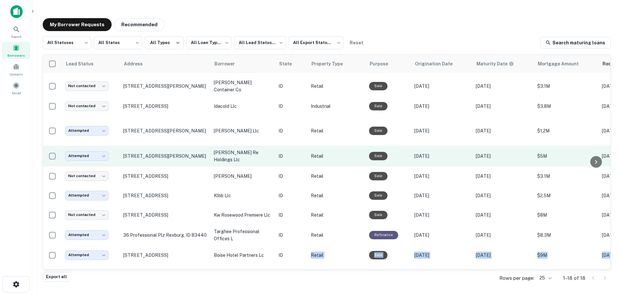
scroll to position [0, 0]
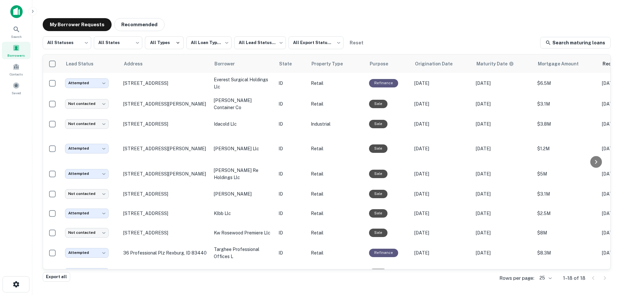
click at [20, 114] on div "Search Borrowers Contacts Saved" at bounding box center [16, 137] width 32 height 275
